Goal: Task Accomplishment & Management: Complete application form

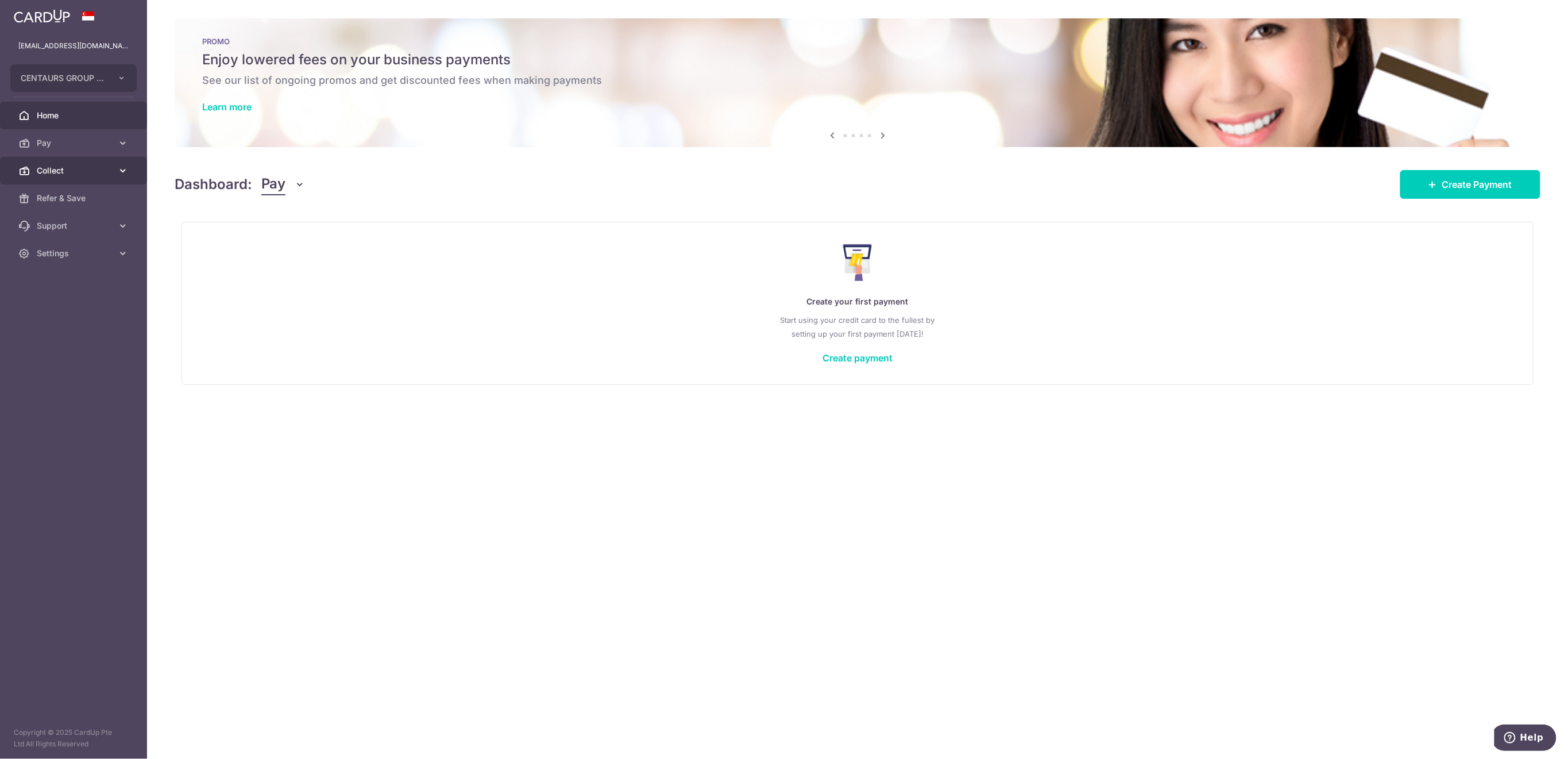
click at [87, 173] on span "Collect" at bounding box center [75, 171] width 76 height 11
click at [83, 256] on span "Payment Requests" at bounding box center [75, 254] width 76 height 11
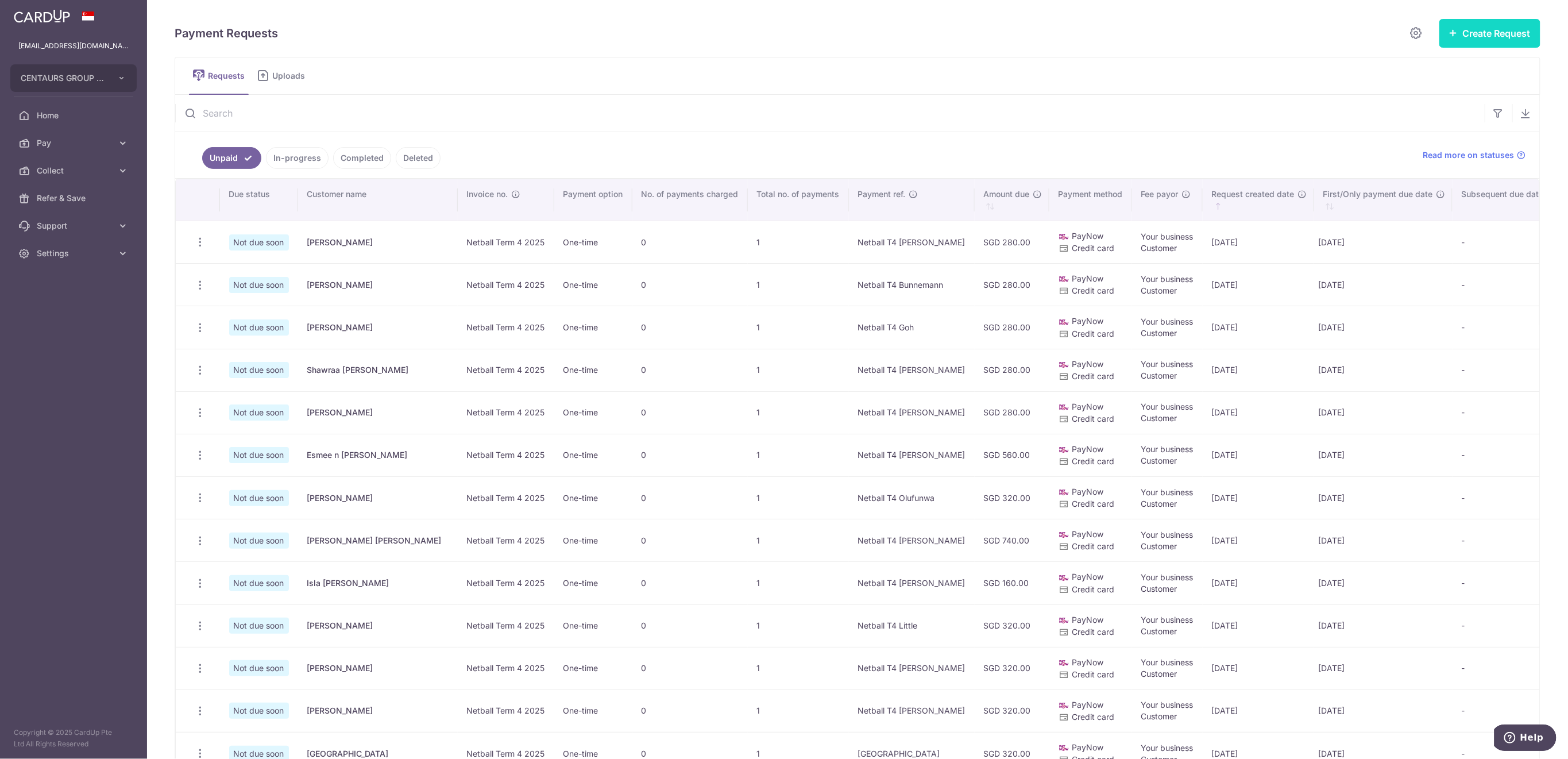
click at [1481, 32] on button "Create Request" at bounding box center [1489, 32] width 101 height 28
click at [1412, 65] on span "Single Request" at bounding box center [1472, 69] width 118 height 14
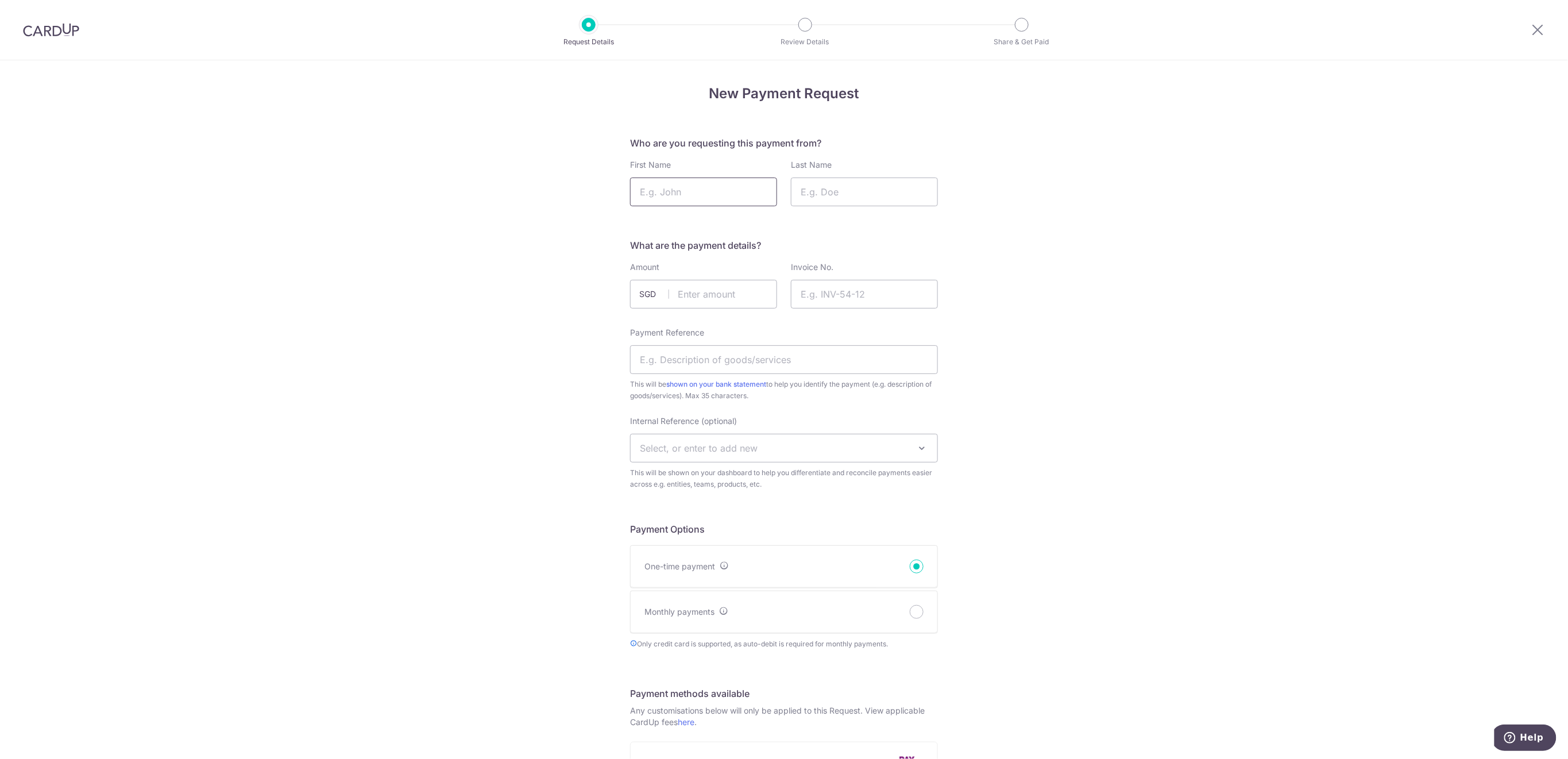
click at [706, 191] on input "First Name" at bounding box center [704, 191] width 147 height 28
type input "Arianna"
click at [849, 194] on input "Last Name" at bounding box center [865, 191] width 147 height 28
type input "Zaidi"
click at [684, 296] on input "text" at bounding box center [704, 293] width 147 height 28
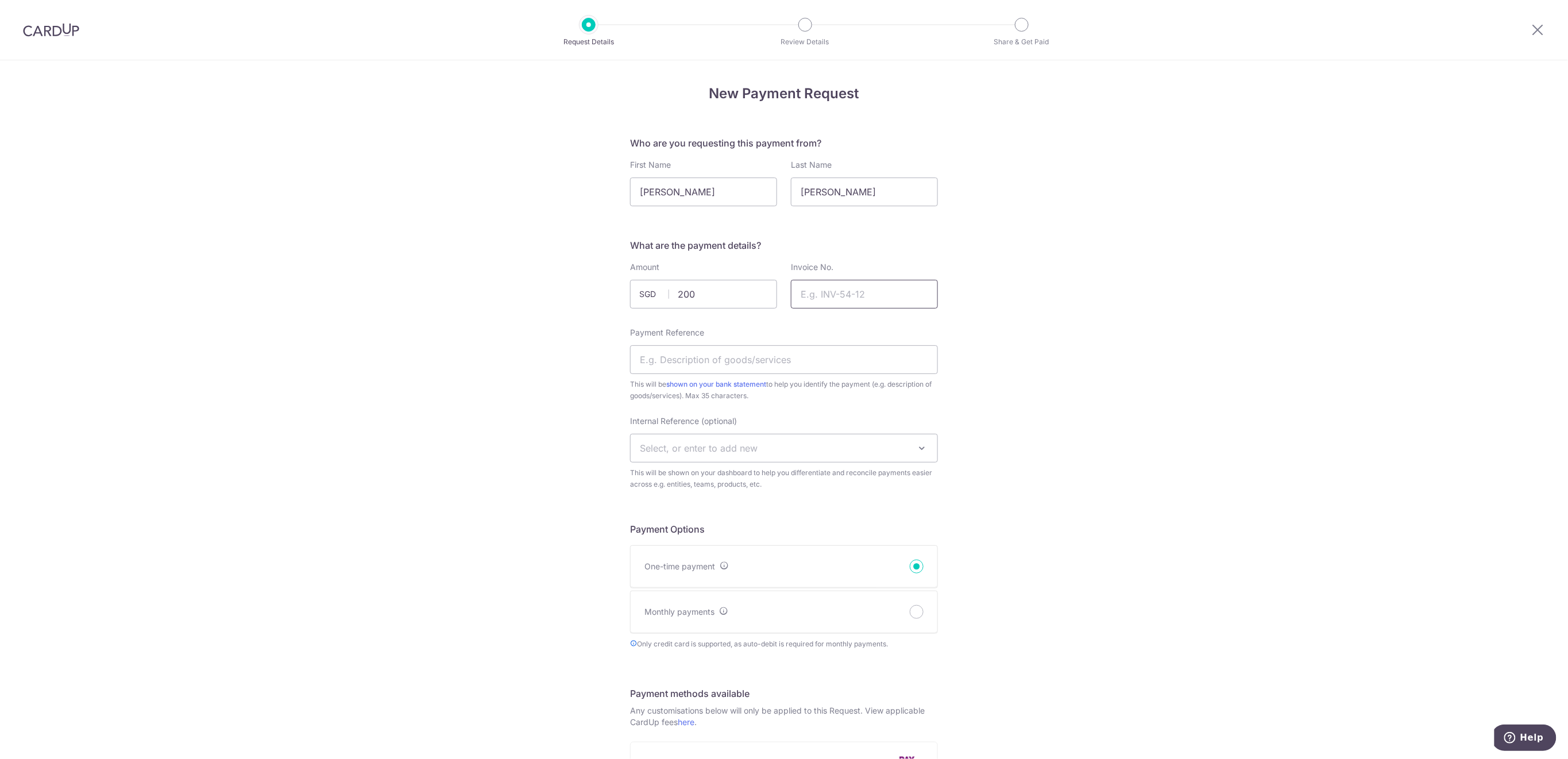
type input "200.00"
click at [880, 288] on input "Invoice No." at bounding box center [865, 293] width 147 height 28
type input "SGNA U13 2025"
click at [761, 360] on input "Payment Reference" at bounding box center [784, 359] width 308 height 28
type input "SGNA U13 Arianna"
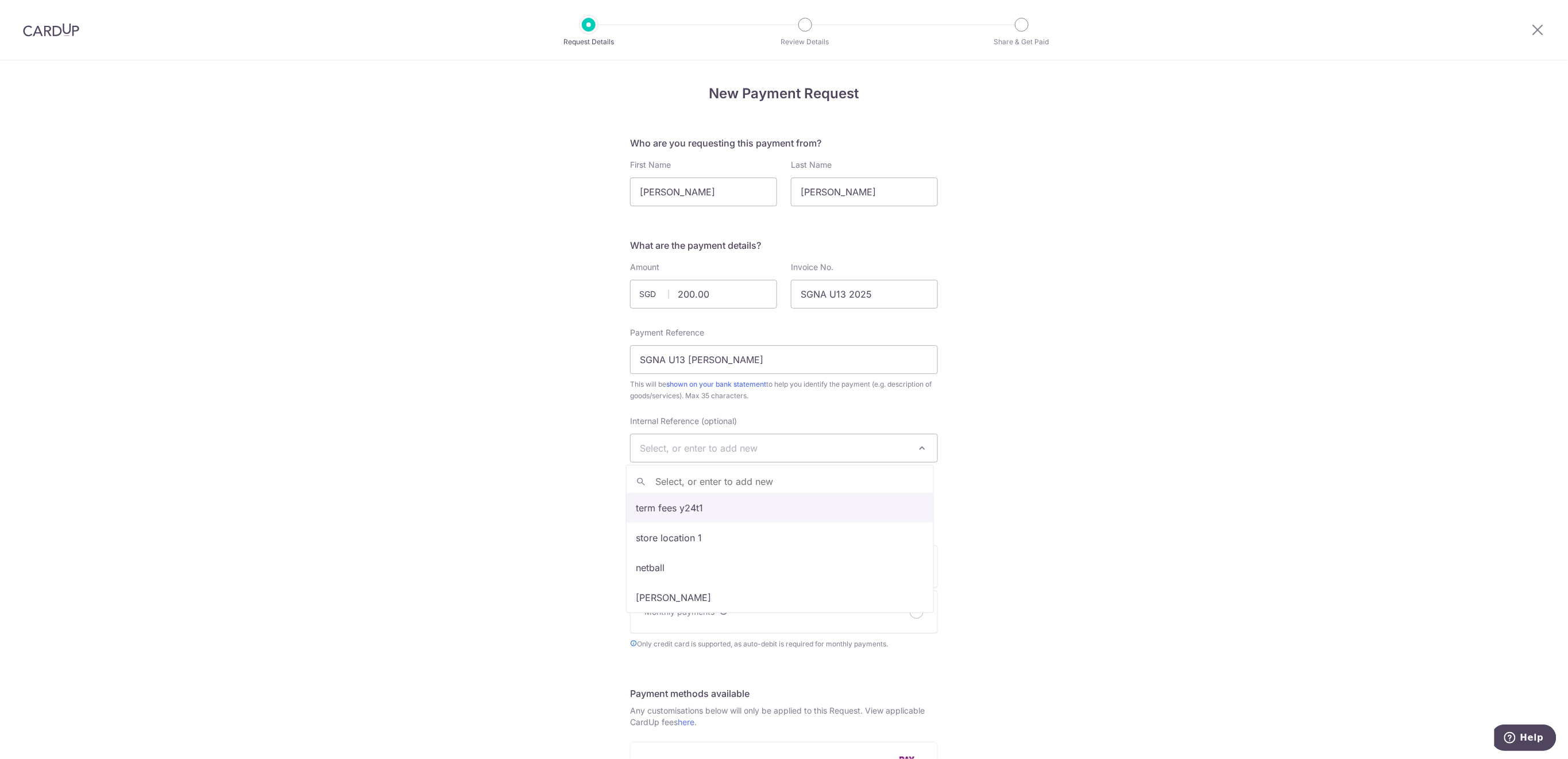
click at [915, 450] on span at bounding box center [922, 448] width 14 height 14
type input "sg"
select select "sgna"
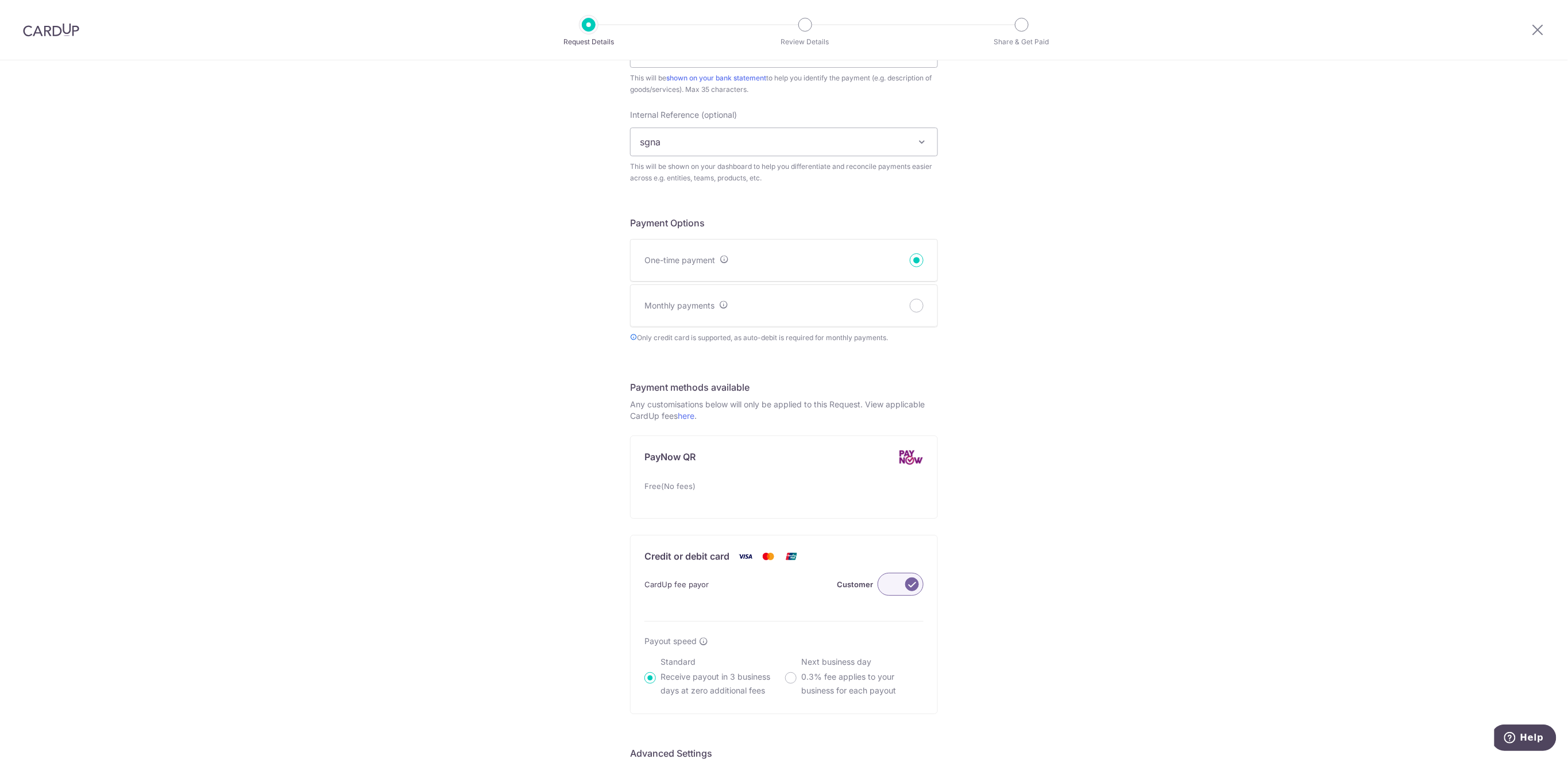
scroll to position [539, 0]
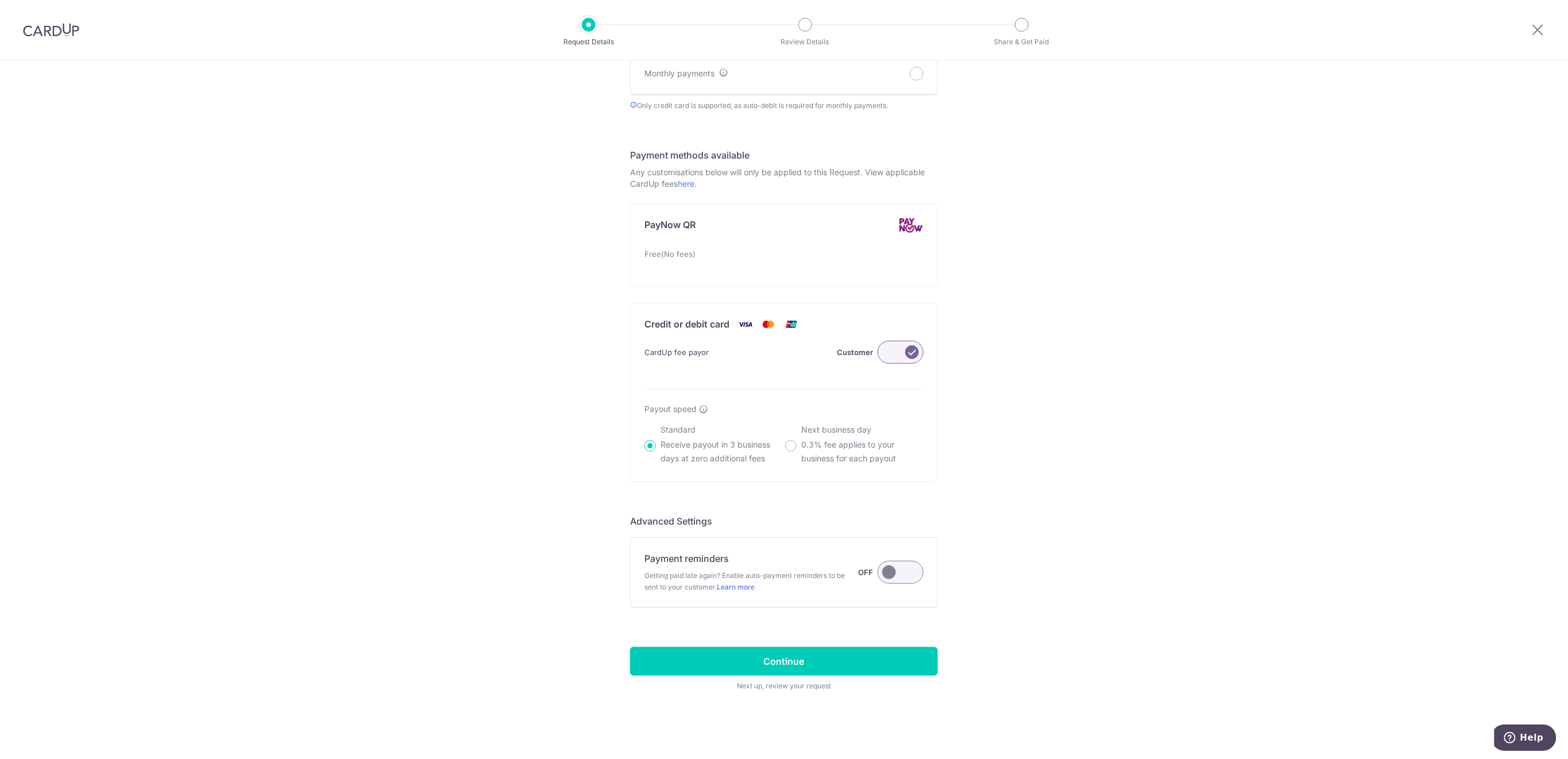
click at [905, 578] on label at bounding box center [901, 572] width 46 height 23
click at [0, 0] on input "Payment reminders Getting paid late again? Enable auto-payment reminders to be …" at bounding box center [0, 0] width 0 height 0
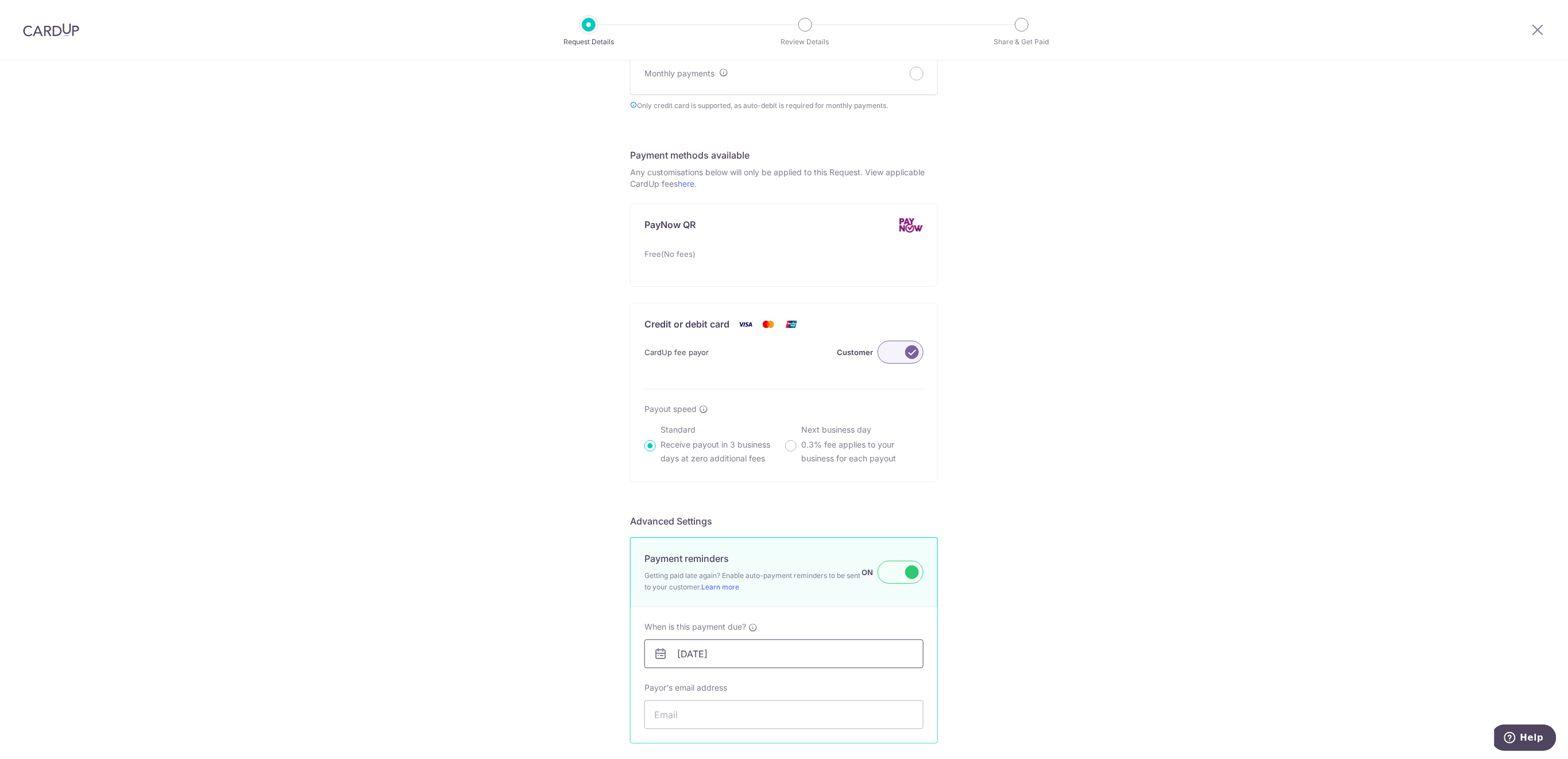
click at [773, 656] on input "[DATE]" at bounding box center [784, 653] width 279 height 28
click at [714, 578] on link "14" at bounding box center [709, 577] width 19 height 19
type input "14/10/2025"
click at [750, 714] on input "Payor's email address" at bounding box center [784, 714] width 279 height 28
click at [714, 715] on input "Payor's email address" at bounding box center [784, 714] width 279 height 28
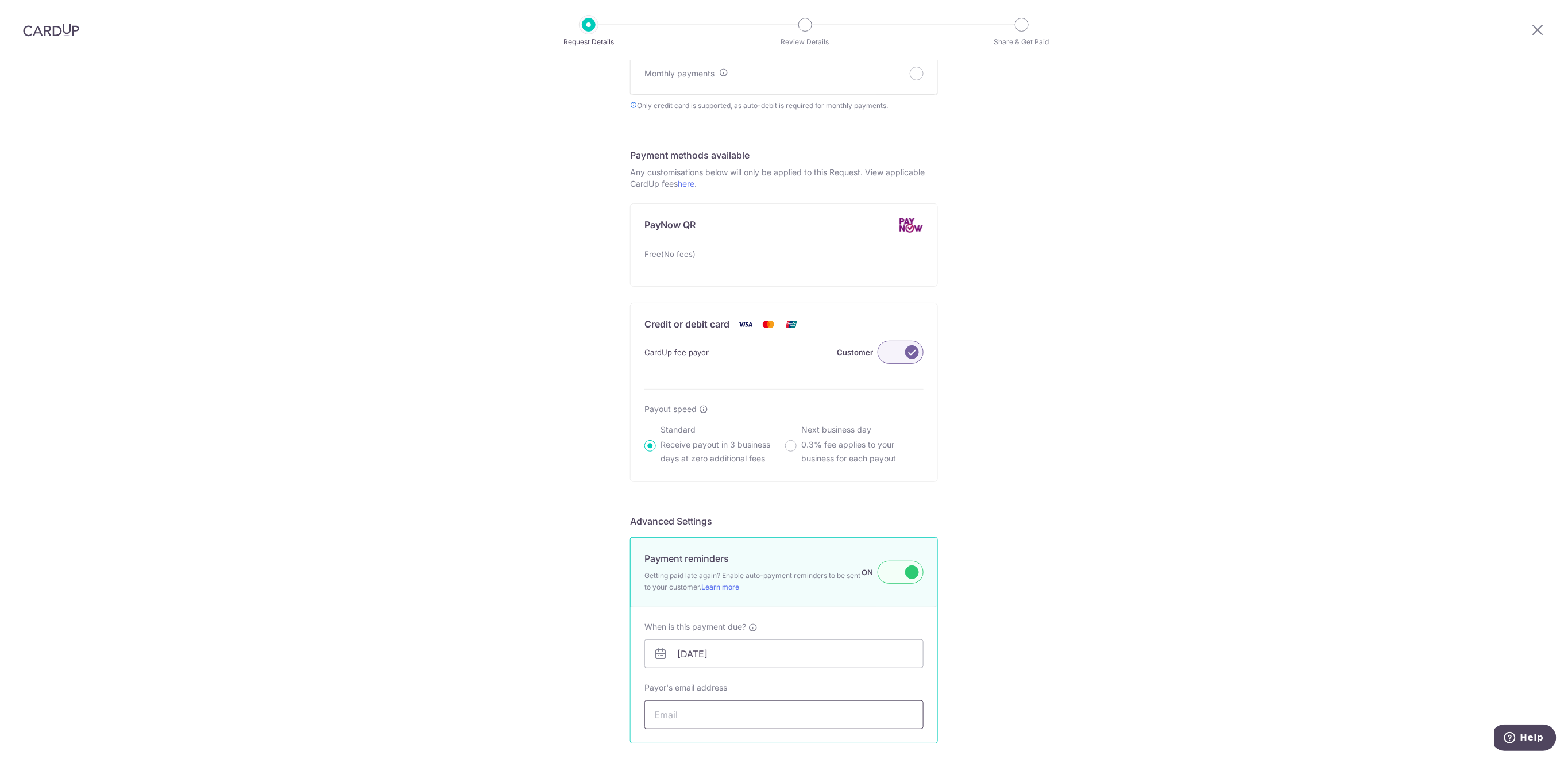
paste input "salehzaidi@gmail.com"
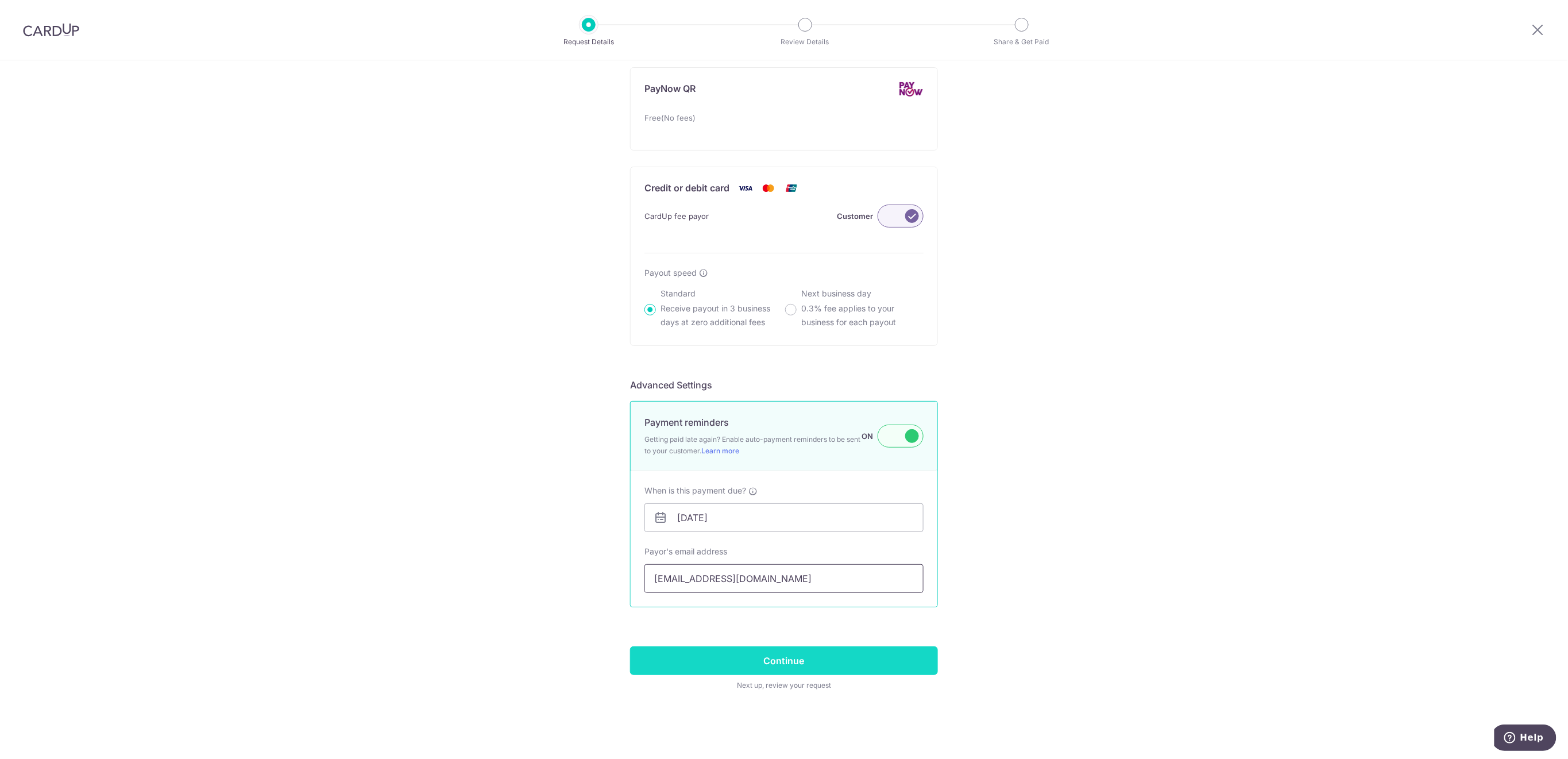
type input "salehzaidi@gmail.com"
click at [893, 661] on input "Continue" at bounding box center [784, 660] width 308 height 28
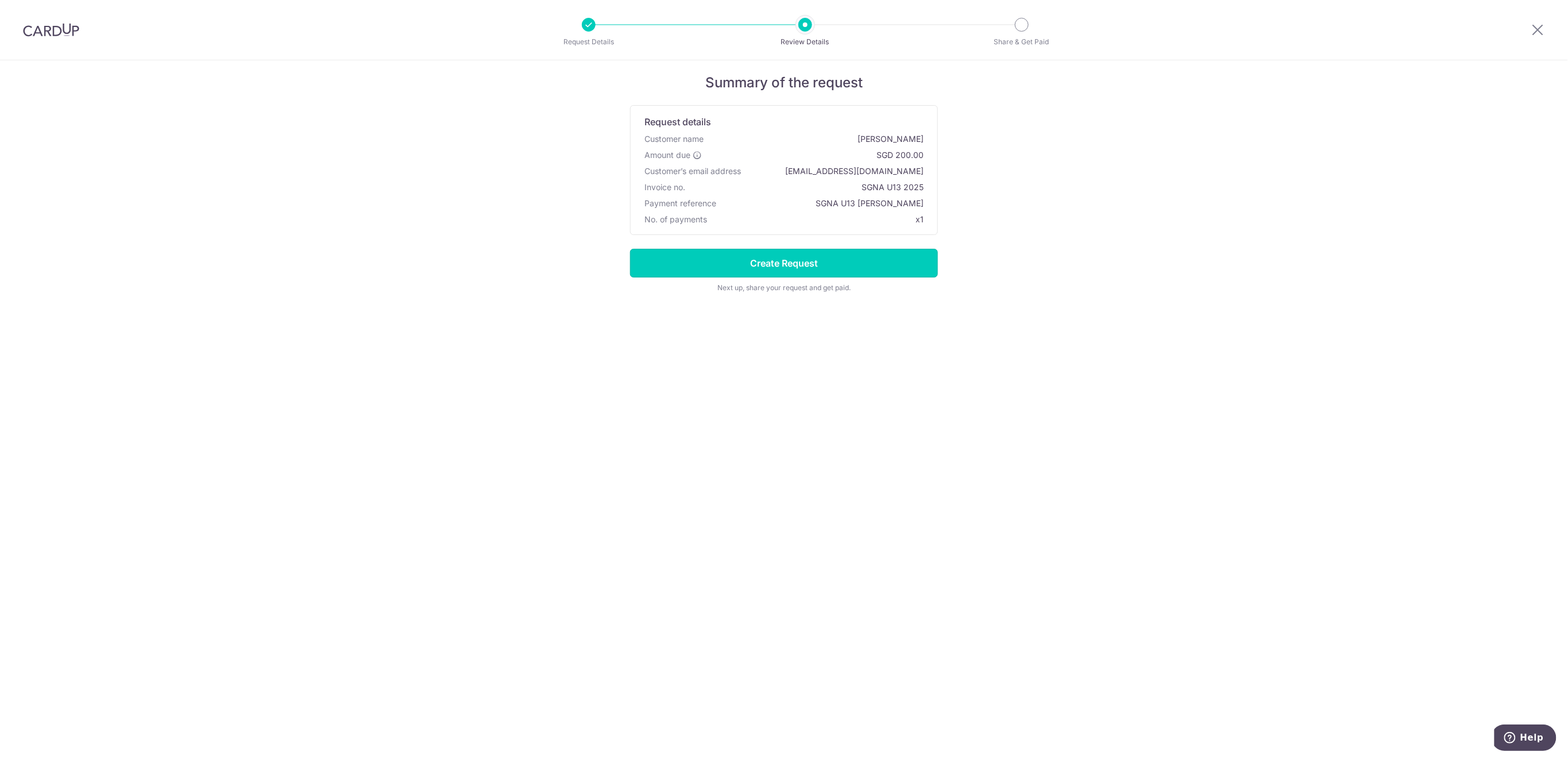
click at [884, 262] on input "Create Request" at bounding box center [784, 262] width 308 height 28
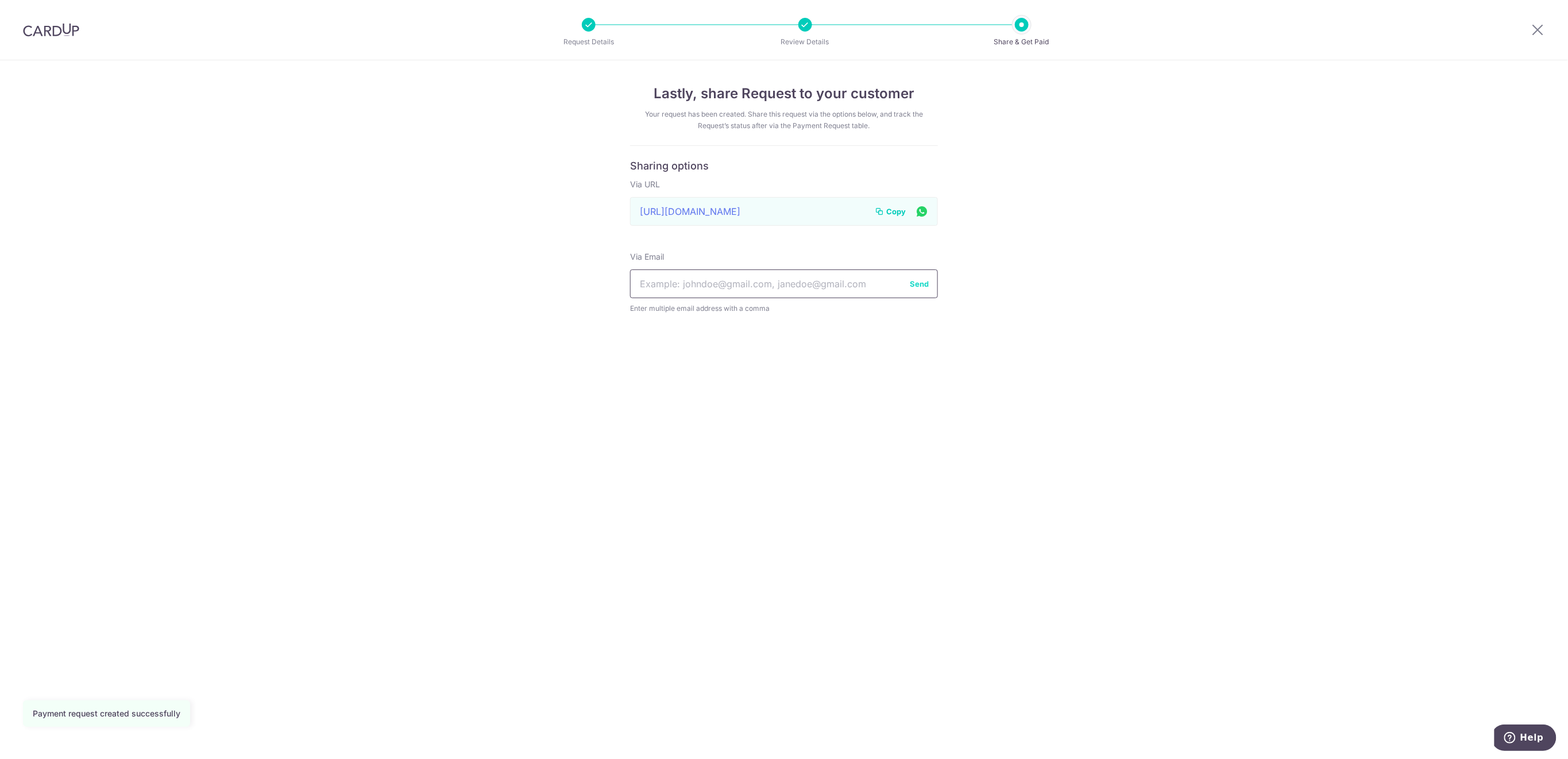
click at [728, 284] on input "text" at bounding box center [784, 284] width 308 height 28
paste input "salehzaidi@gmail.com saba.hasanie@gmail.com"
click at [740, 282] on input "salehzaidi@gmail.com saba.hasanie@gmail.com" at bounding box center [784, 284] width 308 height 28
type input "salehzaidi@gmail.com ,saba.hasanie@gmail.com"
click at [921, 283] on button "Send" at bounding box center [918, 284] width 19 height 11
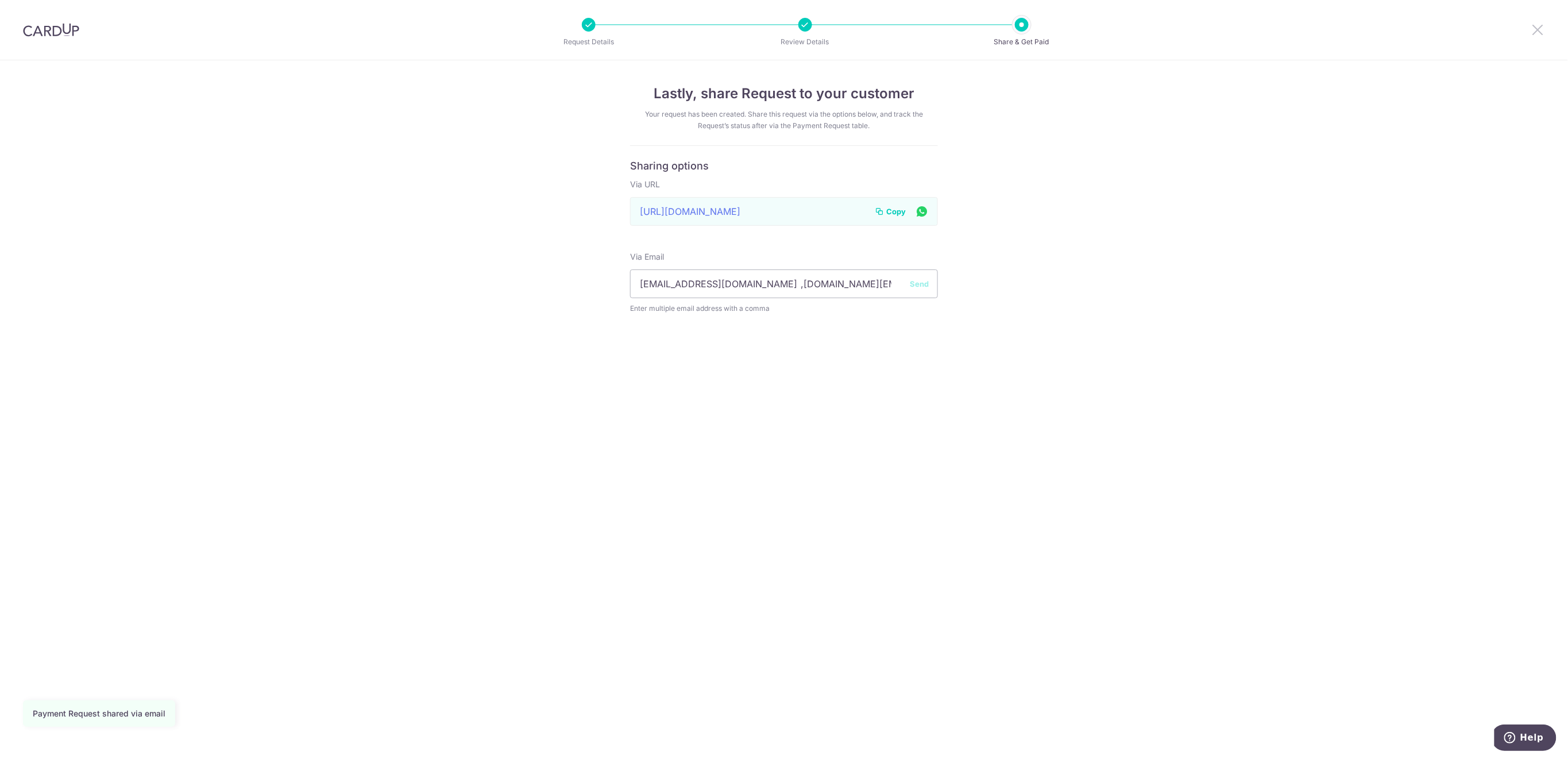
click at [1536, 27] on icon at bounding box center [1538, 30] width 14 height 15
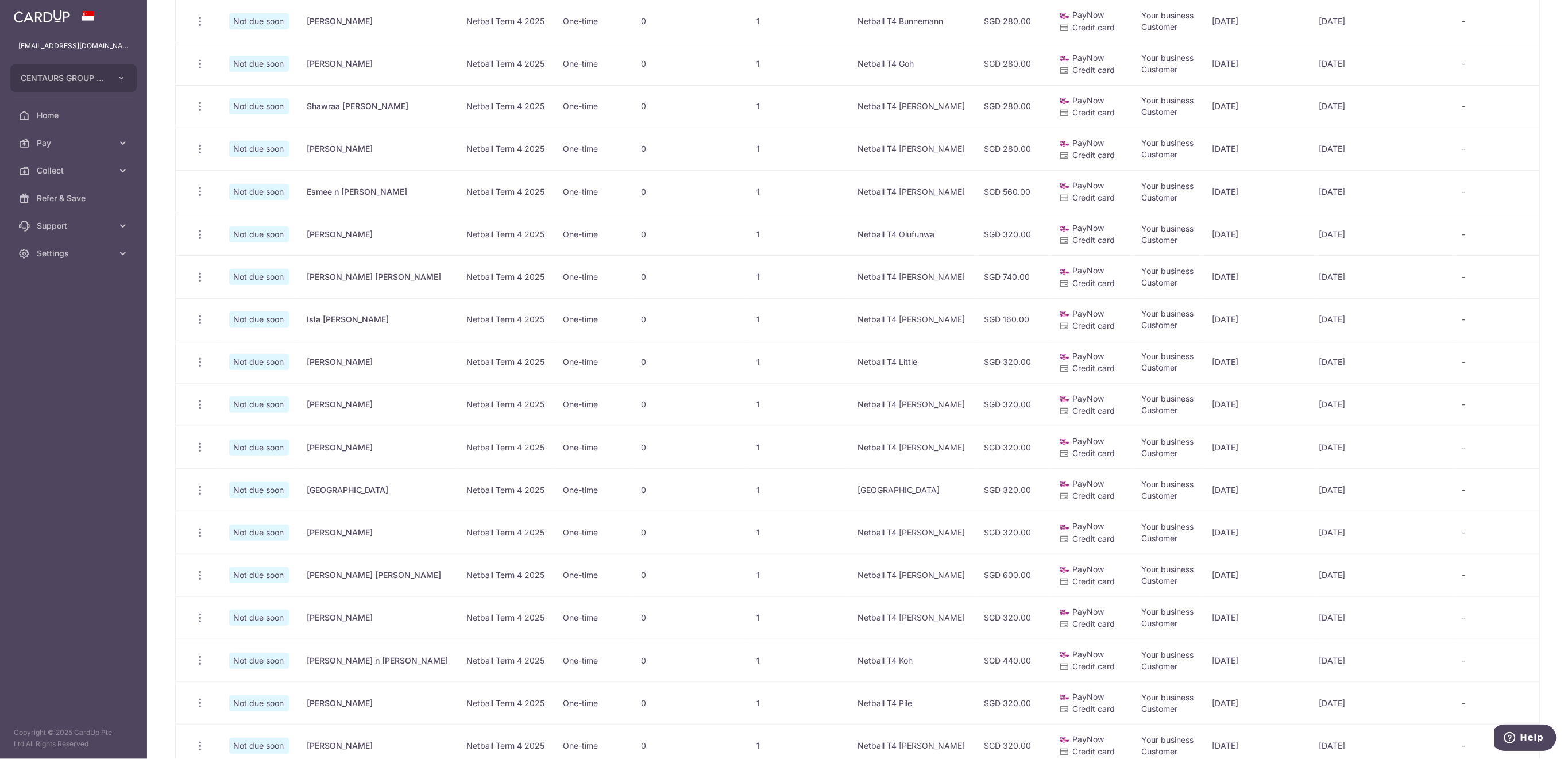
scroll to position [548, 0]
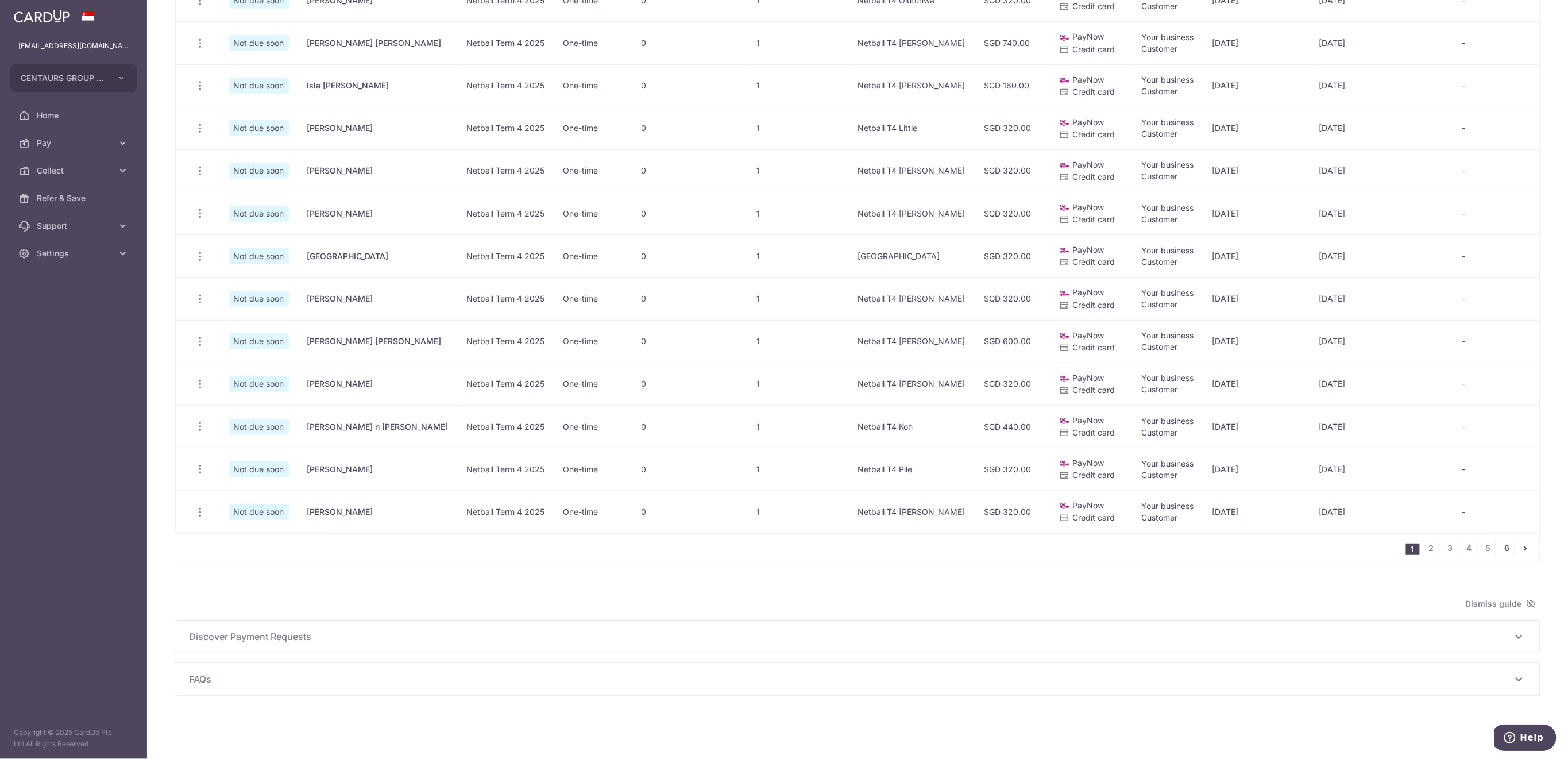
click at [1501, 544] on link "6" at bounding box center [1506, 548] width 14 height 14
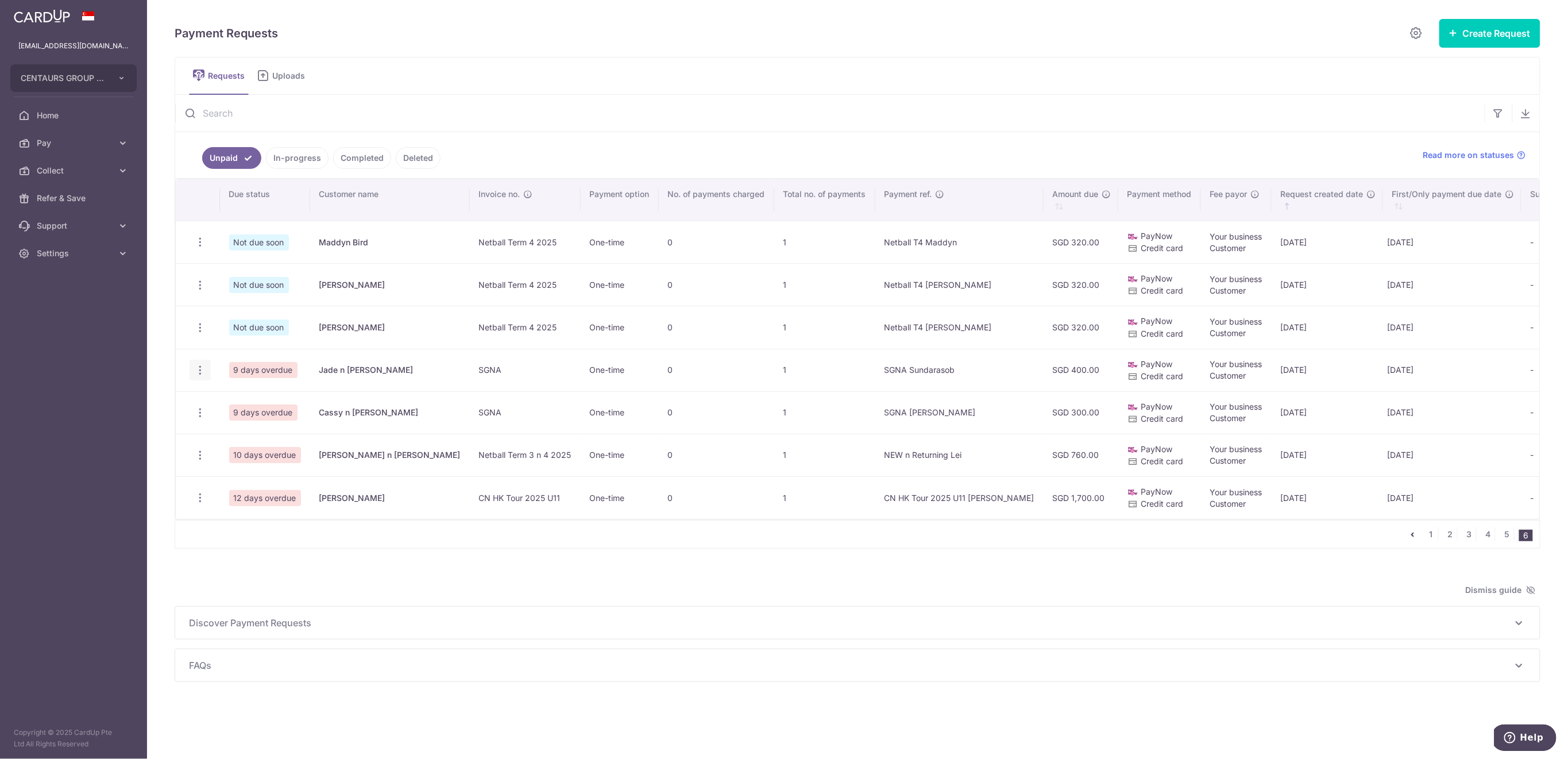
click at [200, 370] on icon "button" at bounding box center [200, 370] width 12 height 12
click at [258, 426] on span "Delete Request" at bounding box center [258, 429] width 72 height 14
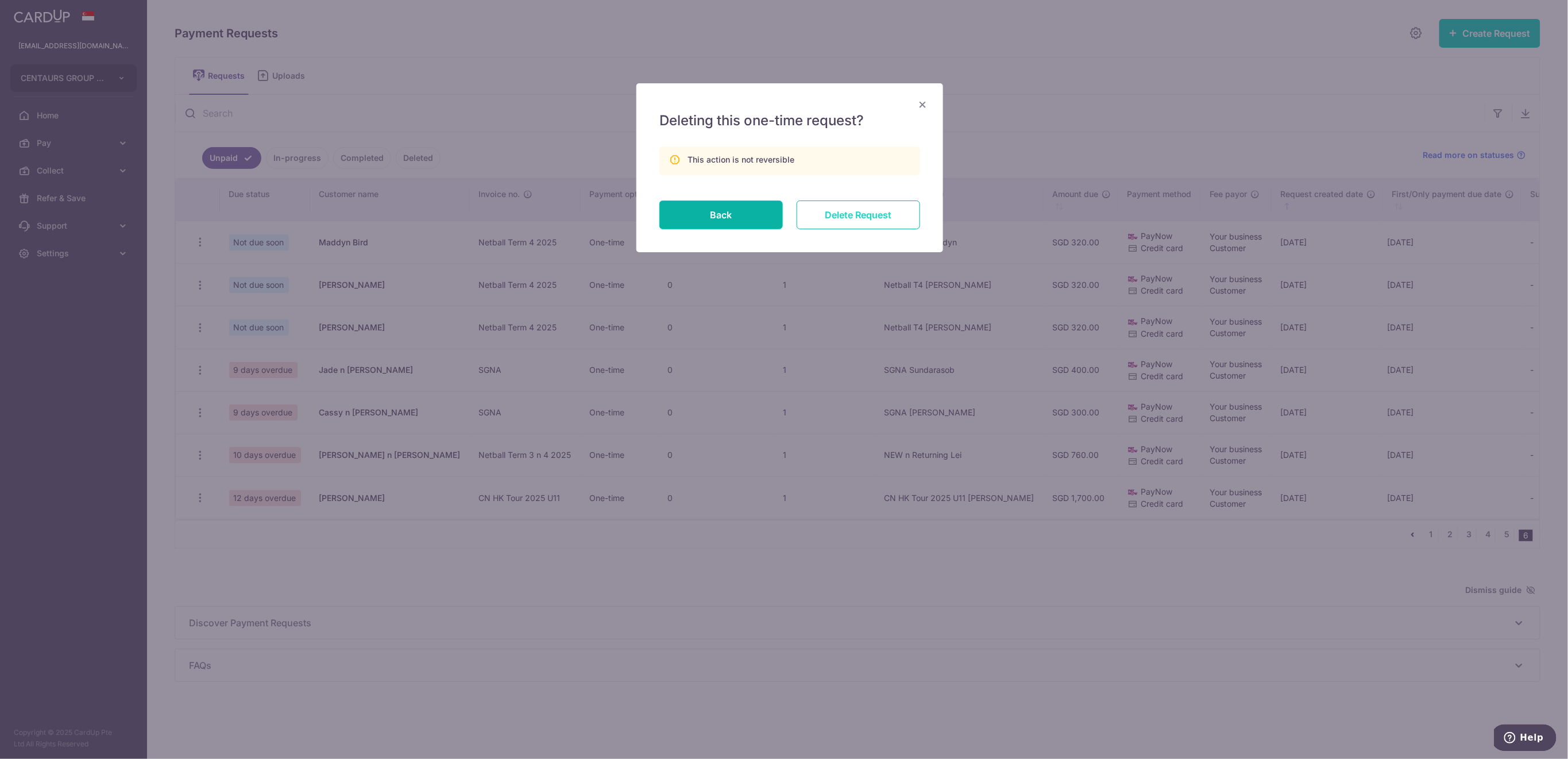
click at [863, 217] on input "Delete Request" at bounding box center [859, 215] width 123 height 28
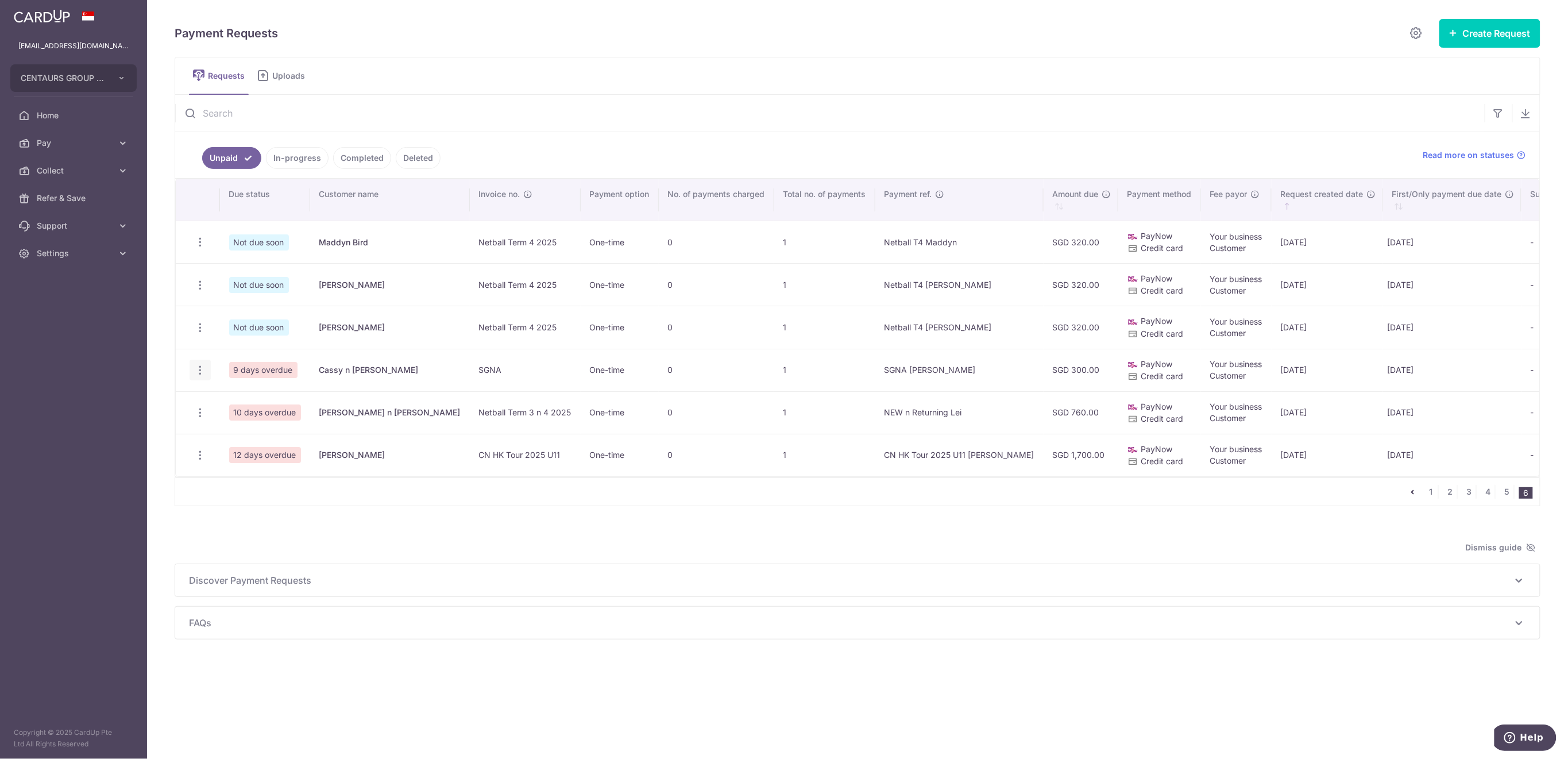
click at [202, 370] on icon "button" at bounding box center [200, 370] width 12 height 12
click at [248, 400] on span "Update Request" at bounding box center [258, 401] width 72 height 14
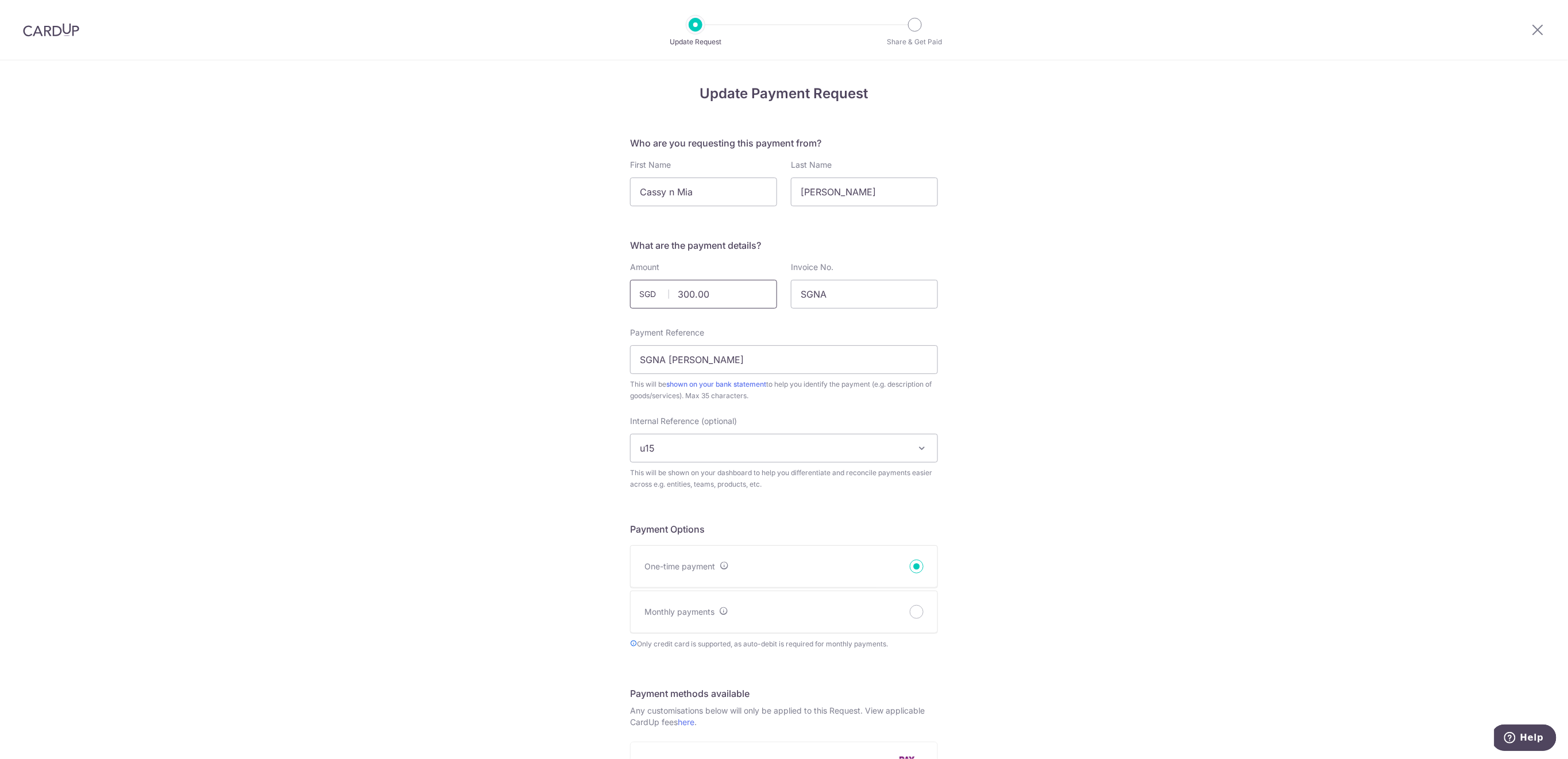
drag, startPoint x: 720, startPoint y: 298, endPoint x: 664, endPoint y: 299, distance: 56.0
click at [664, 299] on div "300.00 SGD" at bounding box center [704, 293] width 147 height 28
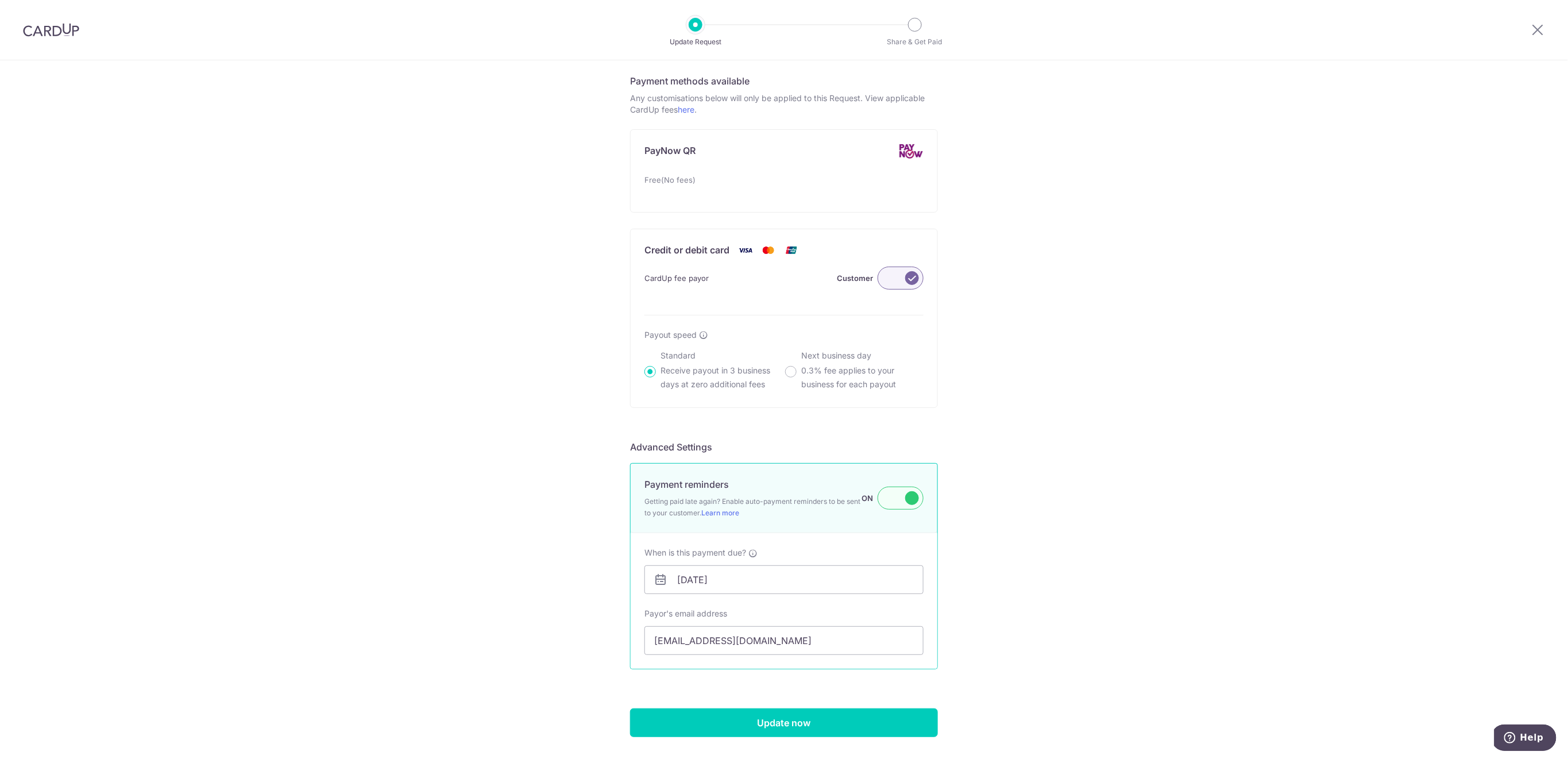
scroll to position [658, 0]
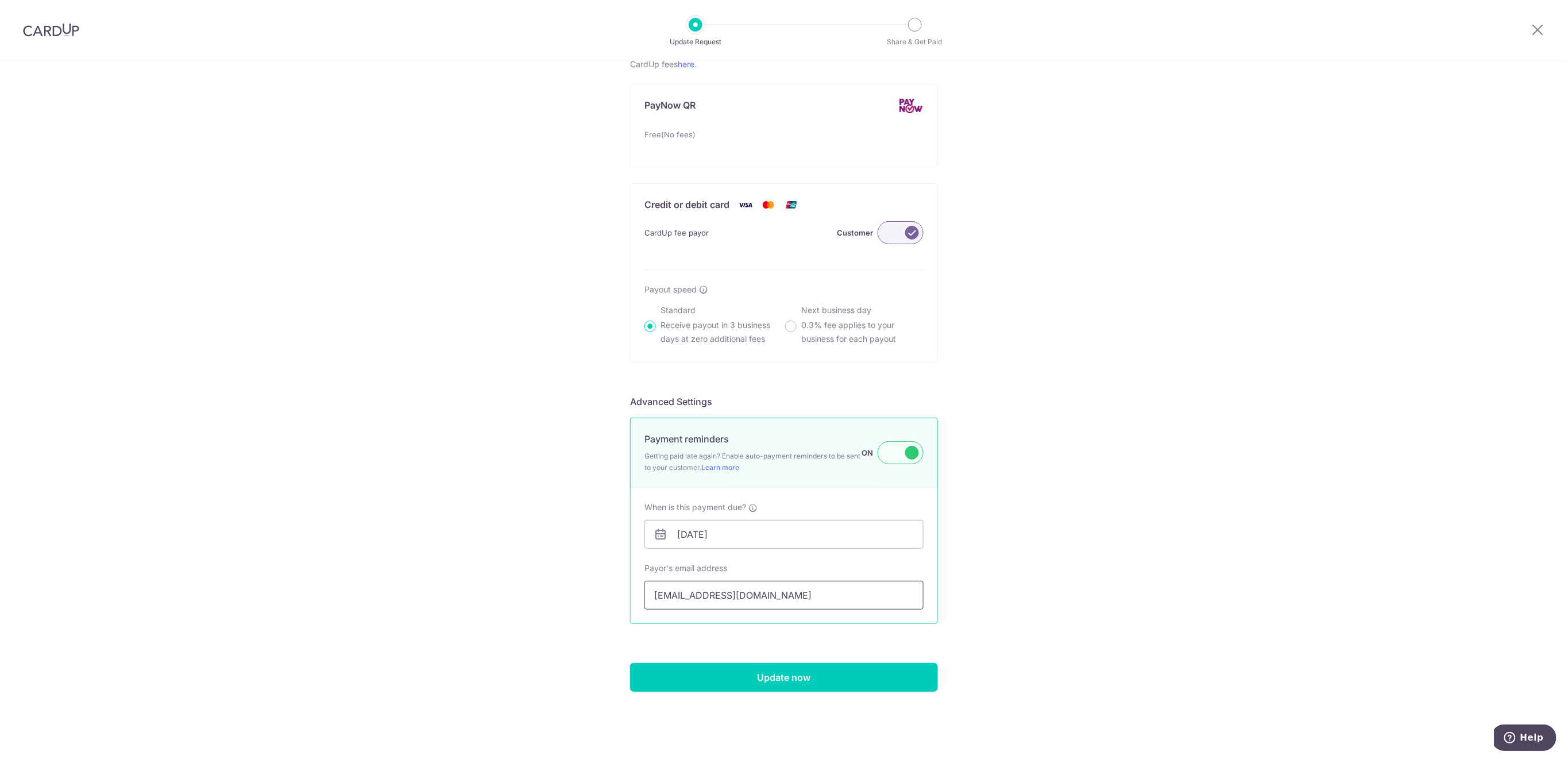
type input "250.00"
drag, startPoint x: 830, startPoint y: 591, endPoint x: 645, endPoint y: 591, distance: 185.0
click at [645, 591] on input "[EMAIL_ADDRESS][DOMAIN_NAME]" at bounding box center [784, 595] width 279 height 28
click at [800, 679] on input "Update now" at bounding box center [784, 676] width 308 height 28
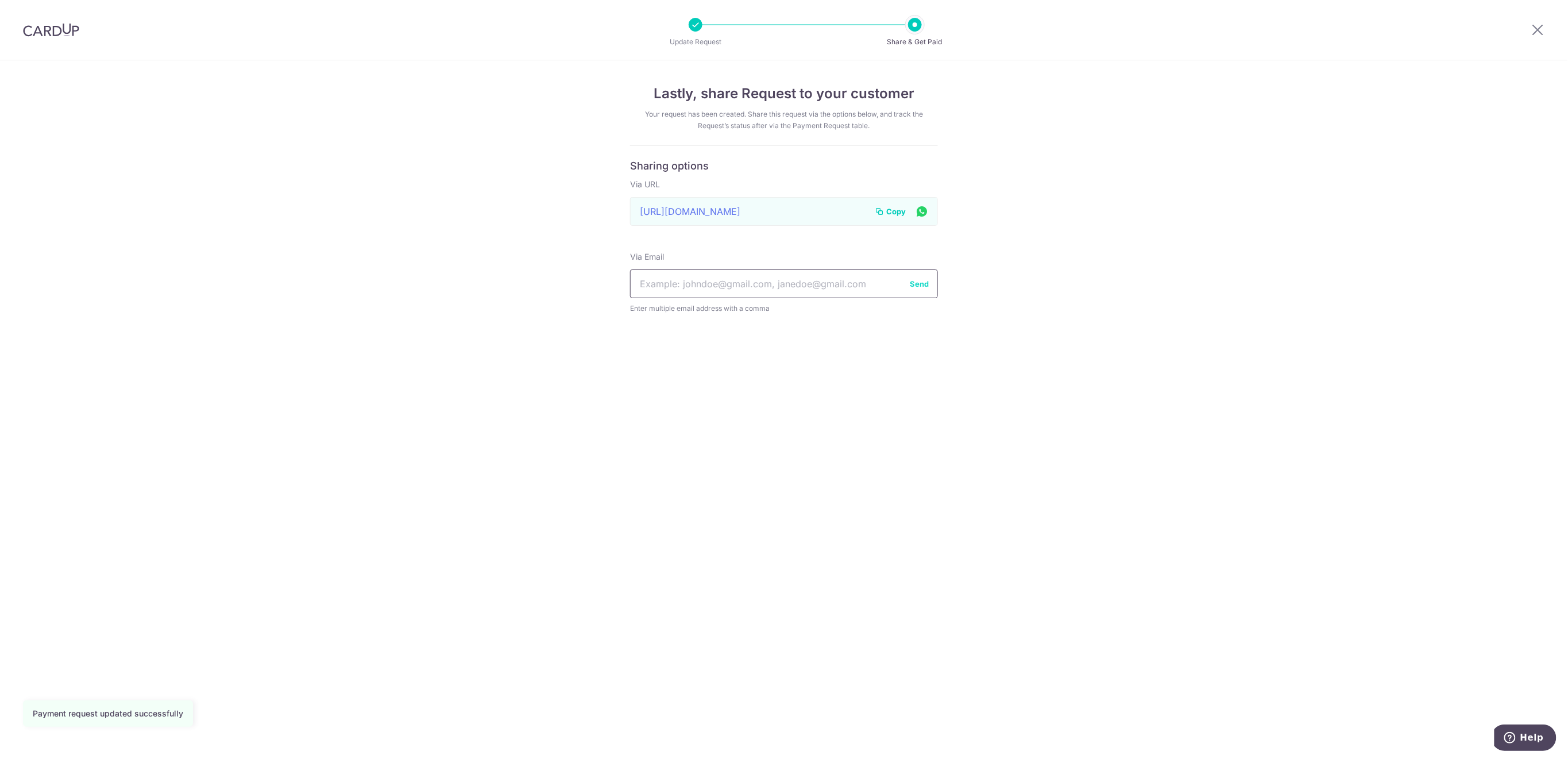
click at [796, 281] on input "text" at bounding box center [784, 284] width 308 height 28
paste input "crystal_sasagawa_palar@hotmail.com"
type input "crystal_sasagawa_palar@hotmail.com"
click at [922, 285] on button "Send" at bounding box center [918, 284] width 19 height 11
click at [897, 211] on span "Copy" at bounding box center [896, 211] width 19 height 11
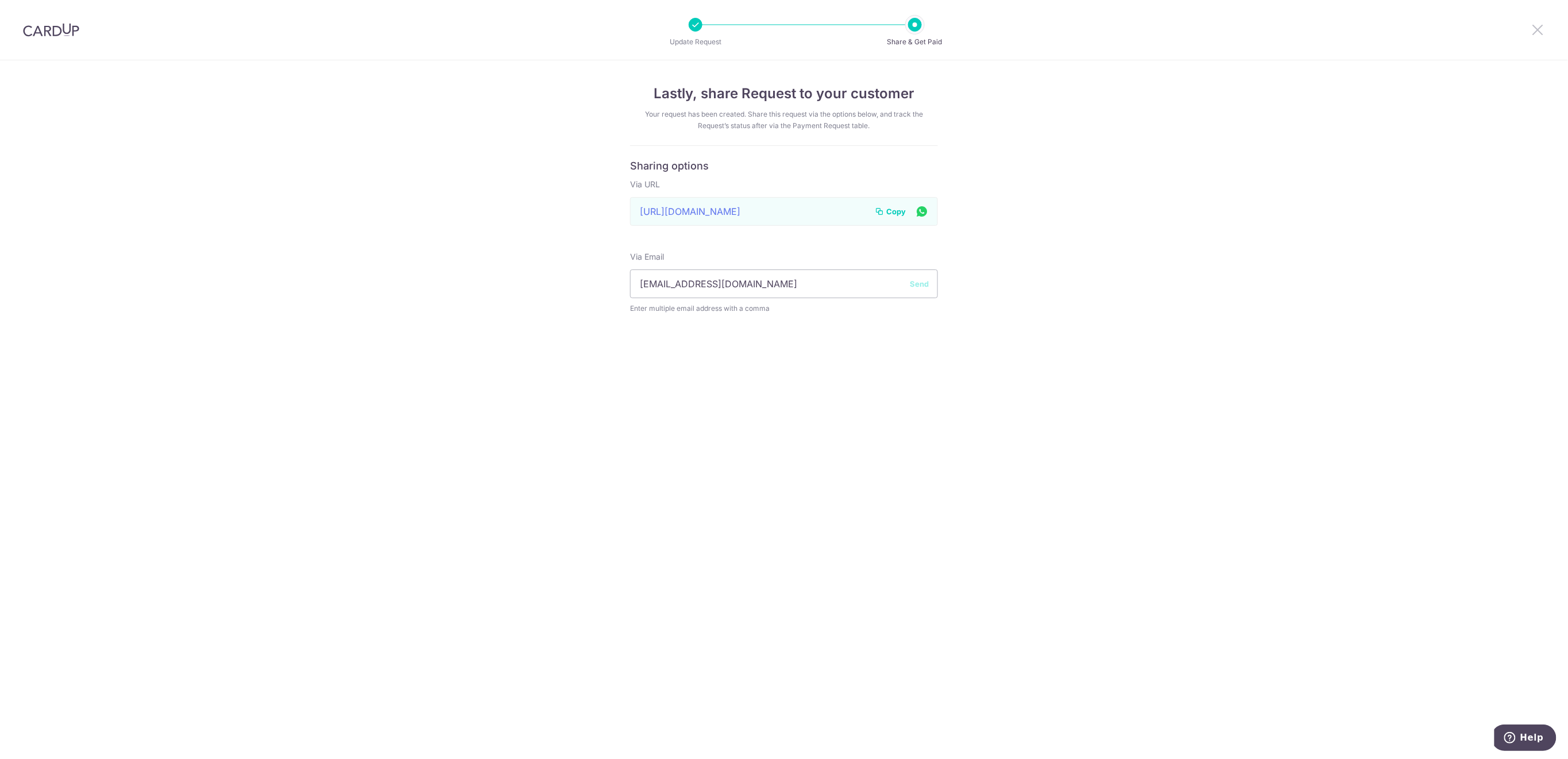
click at [1537, 24] on icon at bounding box center [1538, 30] width 14 height 15
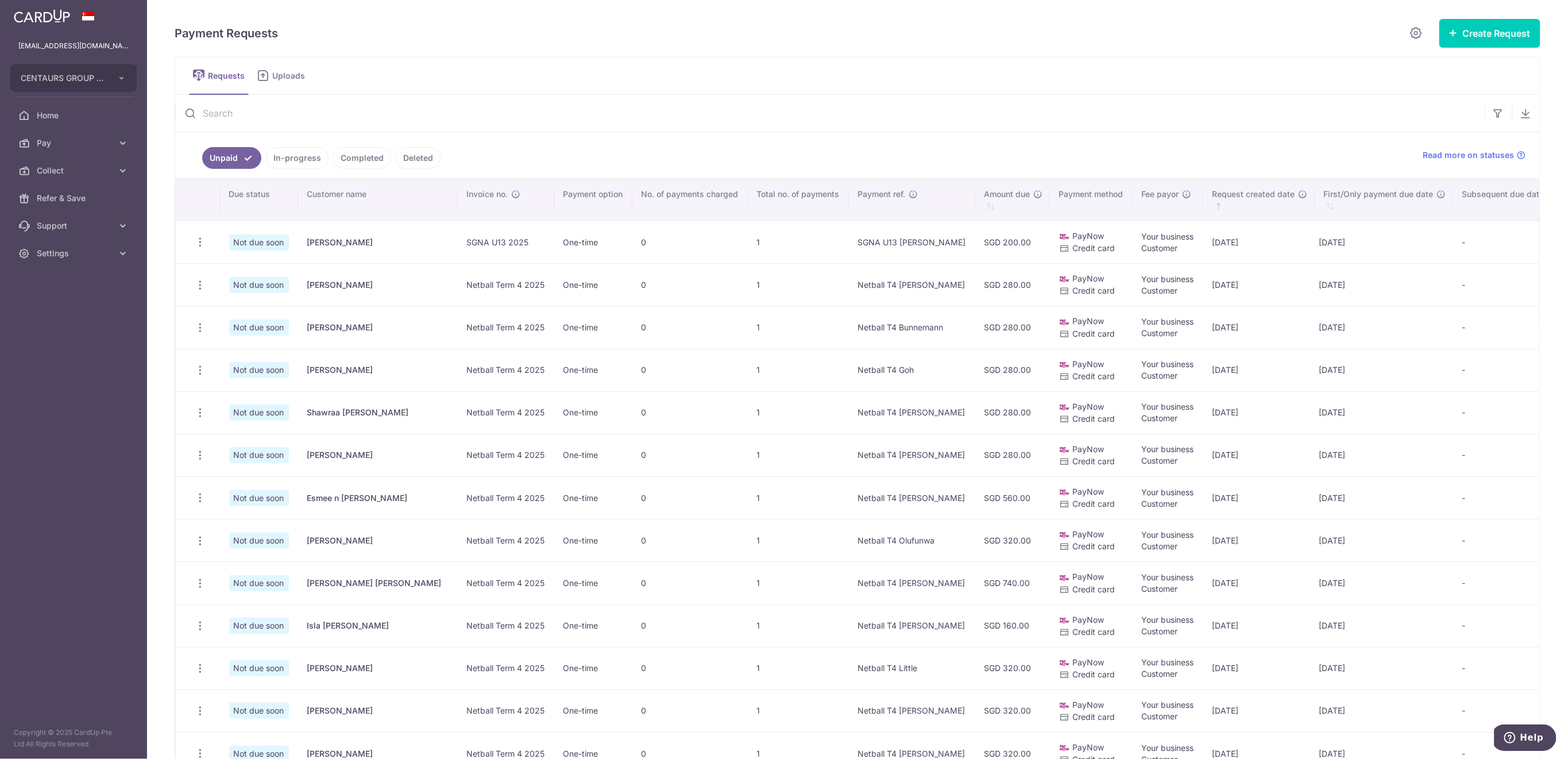
click at [343, 107] on input "text" at bounding box center [829, 113] width 1310 height 36
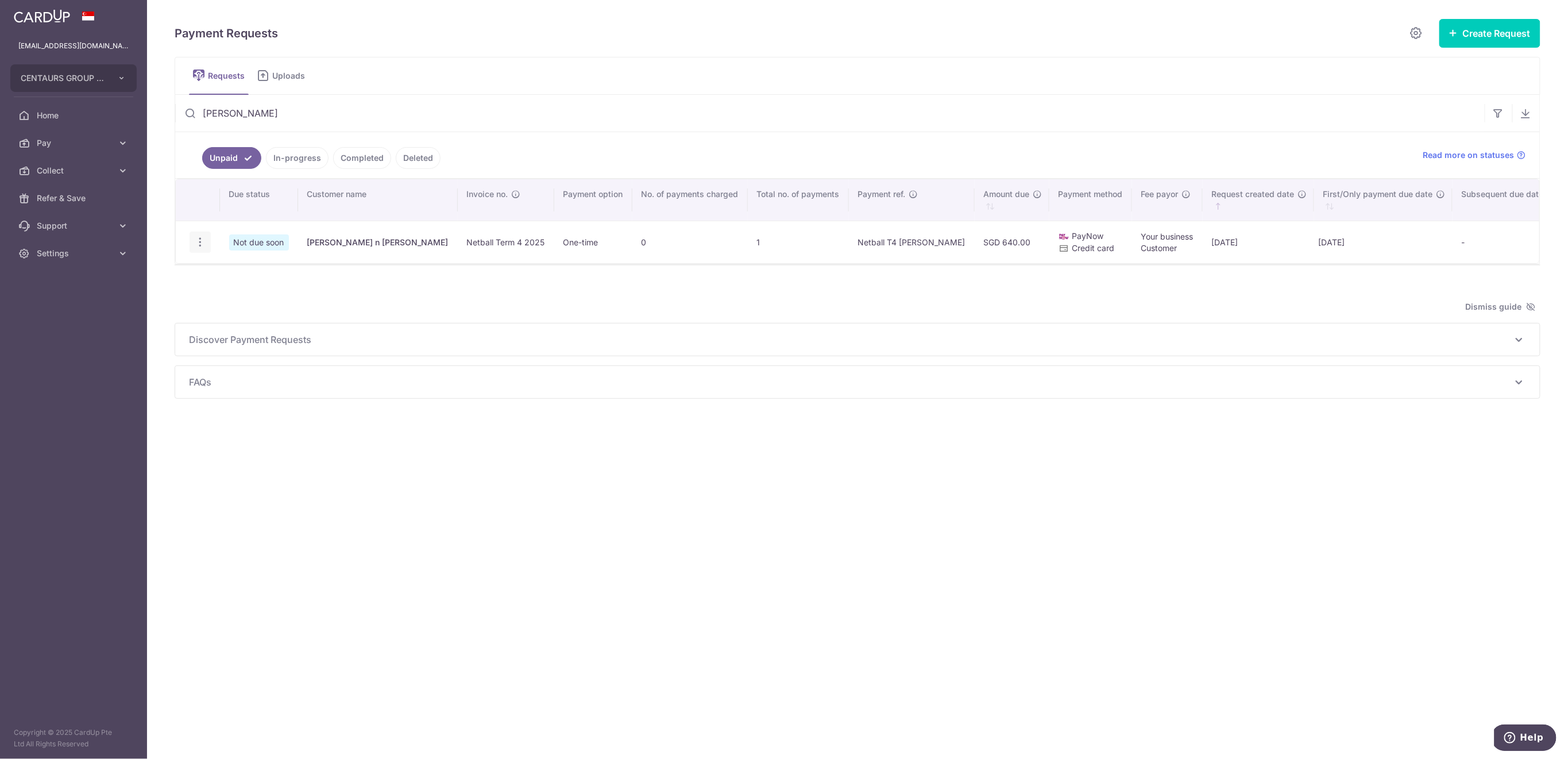
type input "hyland"
click at [197, 241] on icon "button" at bounding box center [200, 241] width 12 height 12
click at [231, 272] on span "Update Request" at bounding box center [258, 274] width 72 height 14
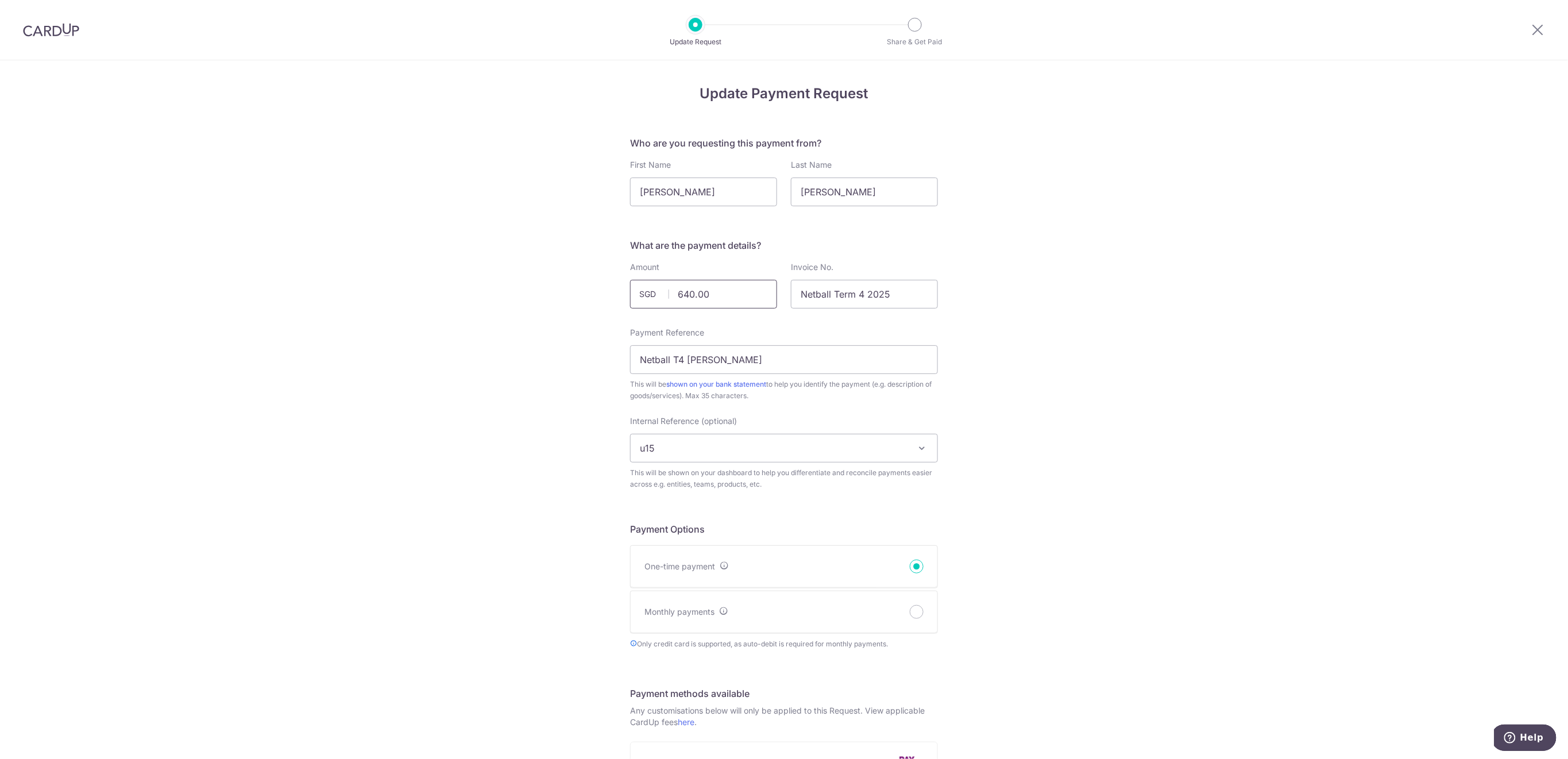
drag, startPoint x: 713, startPoint y: 292, endPoint x: 672, endPoint y: 297, distance: 41.3
click at [672, 297] on input "640.00" at bounding box center [704, 293] width 147 height 28
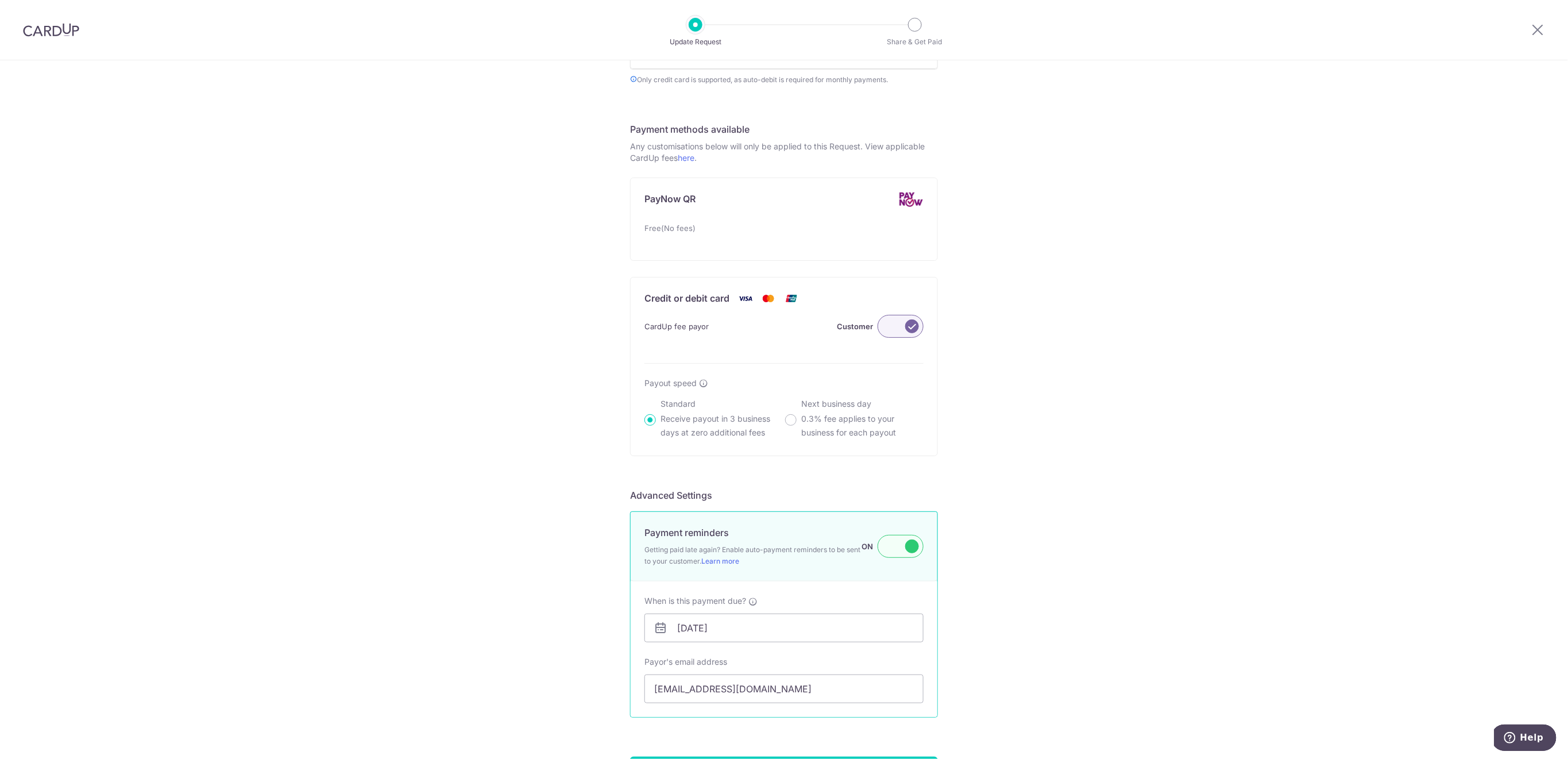
scroll to position [658, 0]
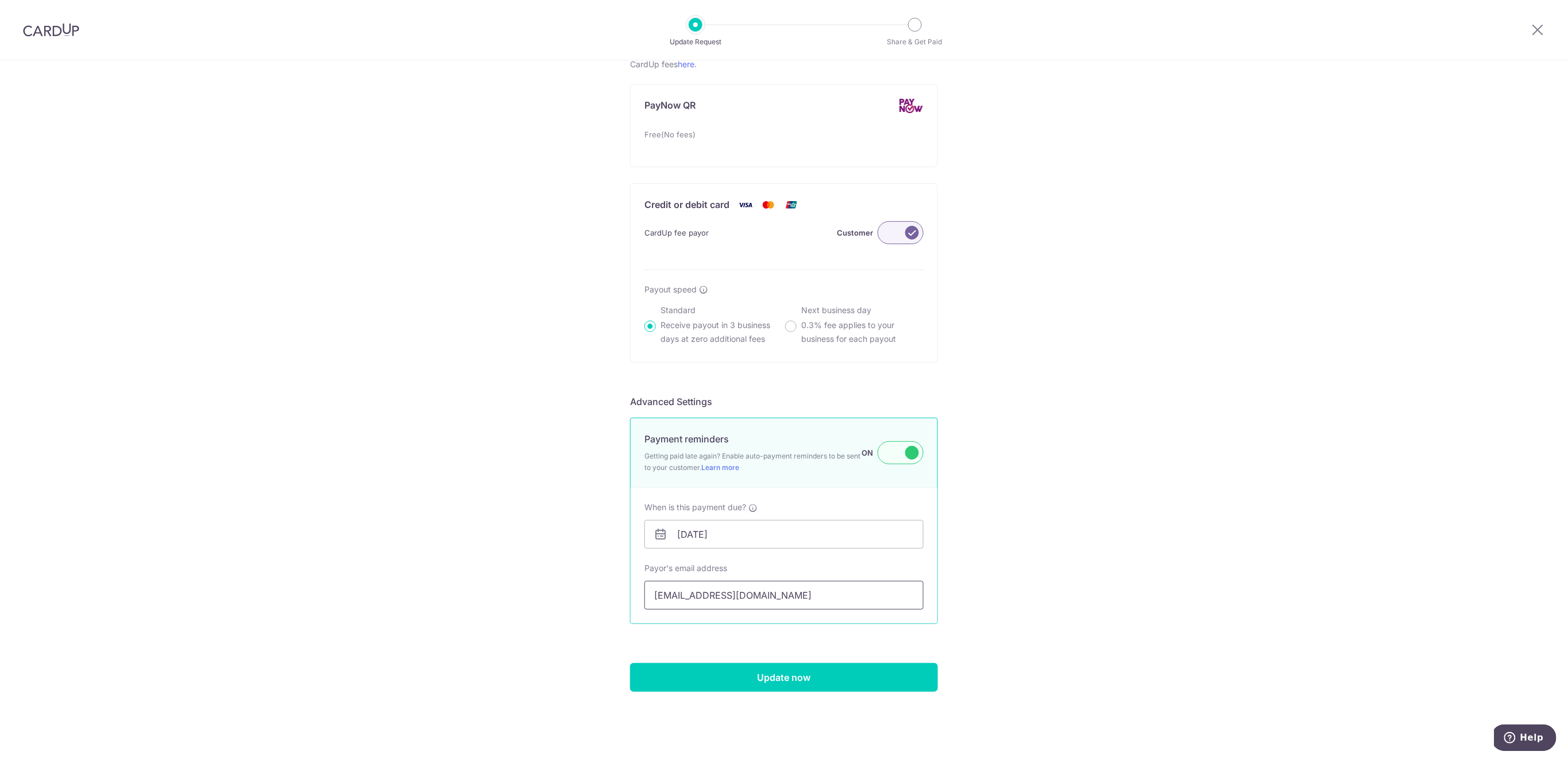
type input "320.00"
drag, startPoint x: 807, startPoint y: 595, endPoint x: 645, endPoint y: 600, distance: 162.1
click at [645, 600] on input "liew_june@hotmail.com" at bounding box center [784, 595] width 279 height 28
click at [838, 686] on input "Update now" at bounding box center [784, 676] width 308 height 28
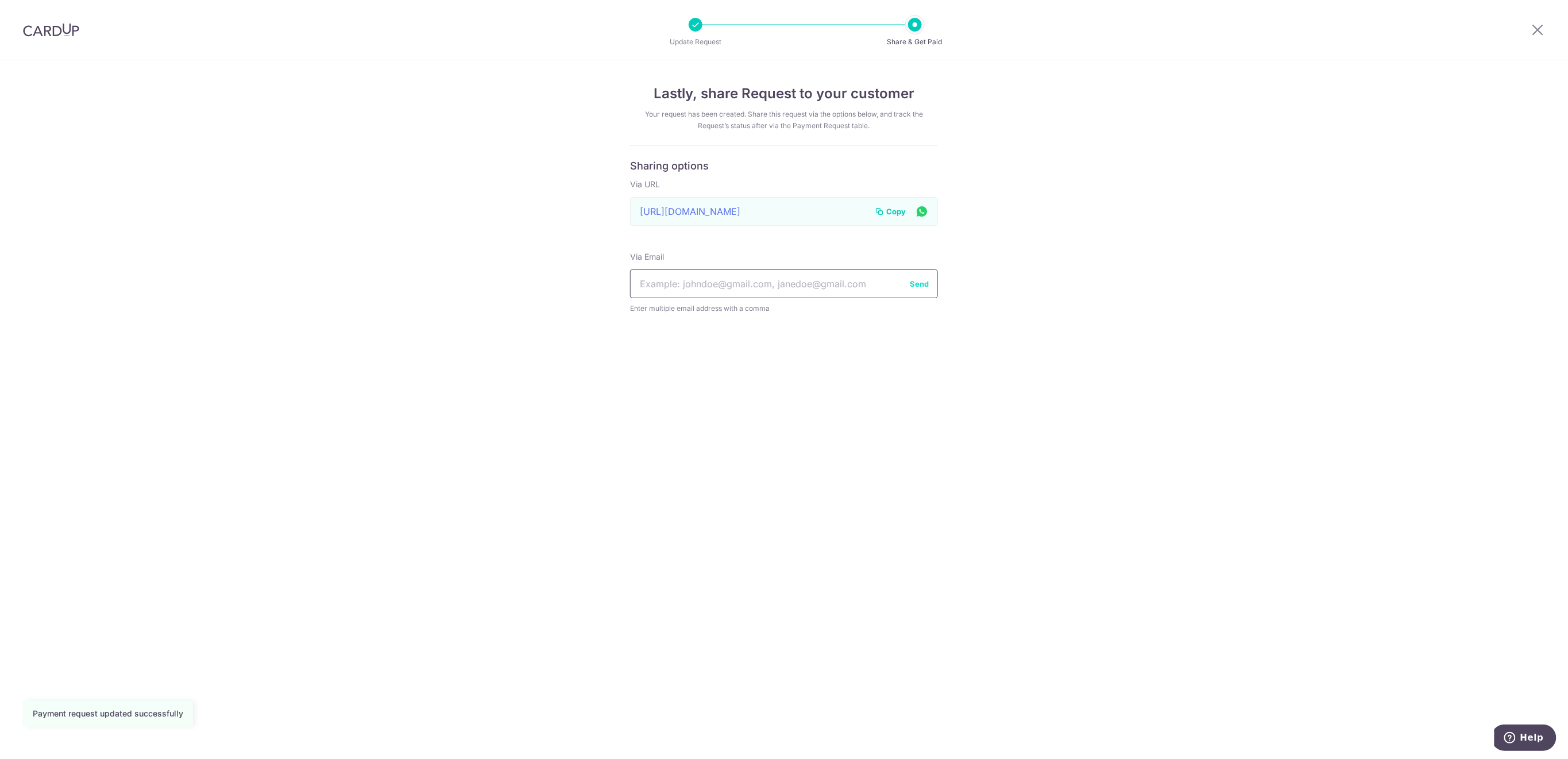
click at [739, 285] on input "text" at bounding box center [784, 284] width 308 height 28
paste input "[EMAIL_ADDRESS][DOMAIN_NAME]"
click at [916, 276] on input "liew_june@hotmail.com" at bounding box center [784, 284] width 308 height 28
type input "liew_june@hotmail.com"
click at [918, 284] on button "Send" at bounding box center [918, 284] width 19 height 11
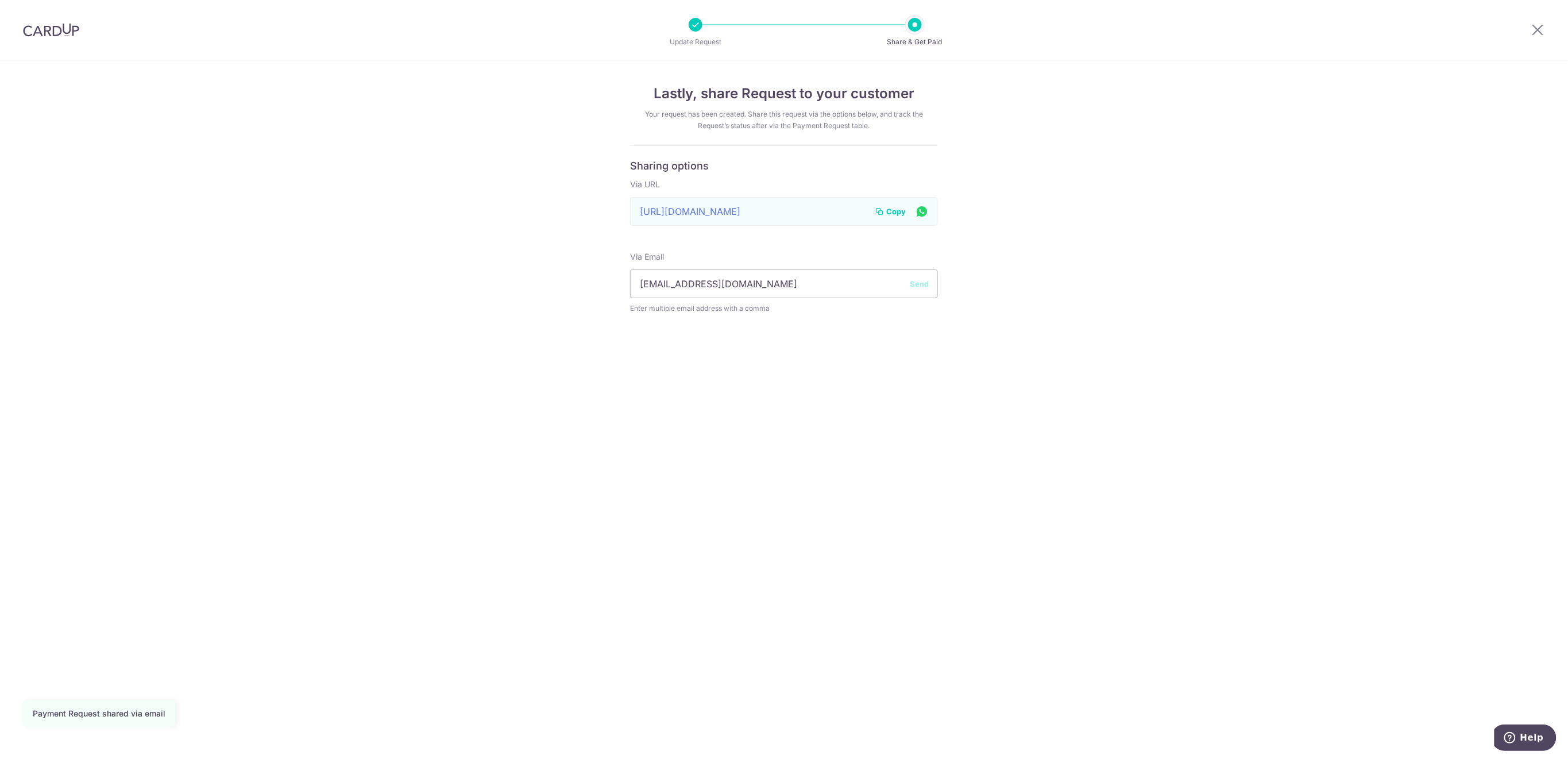
click at [898, 209] on span "Copy" at bounding box center [896, 211] width 19 height 11
click at [1538, 28] on icon at bounding box center [1538, 30] width 14 height 15
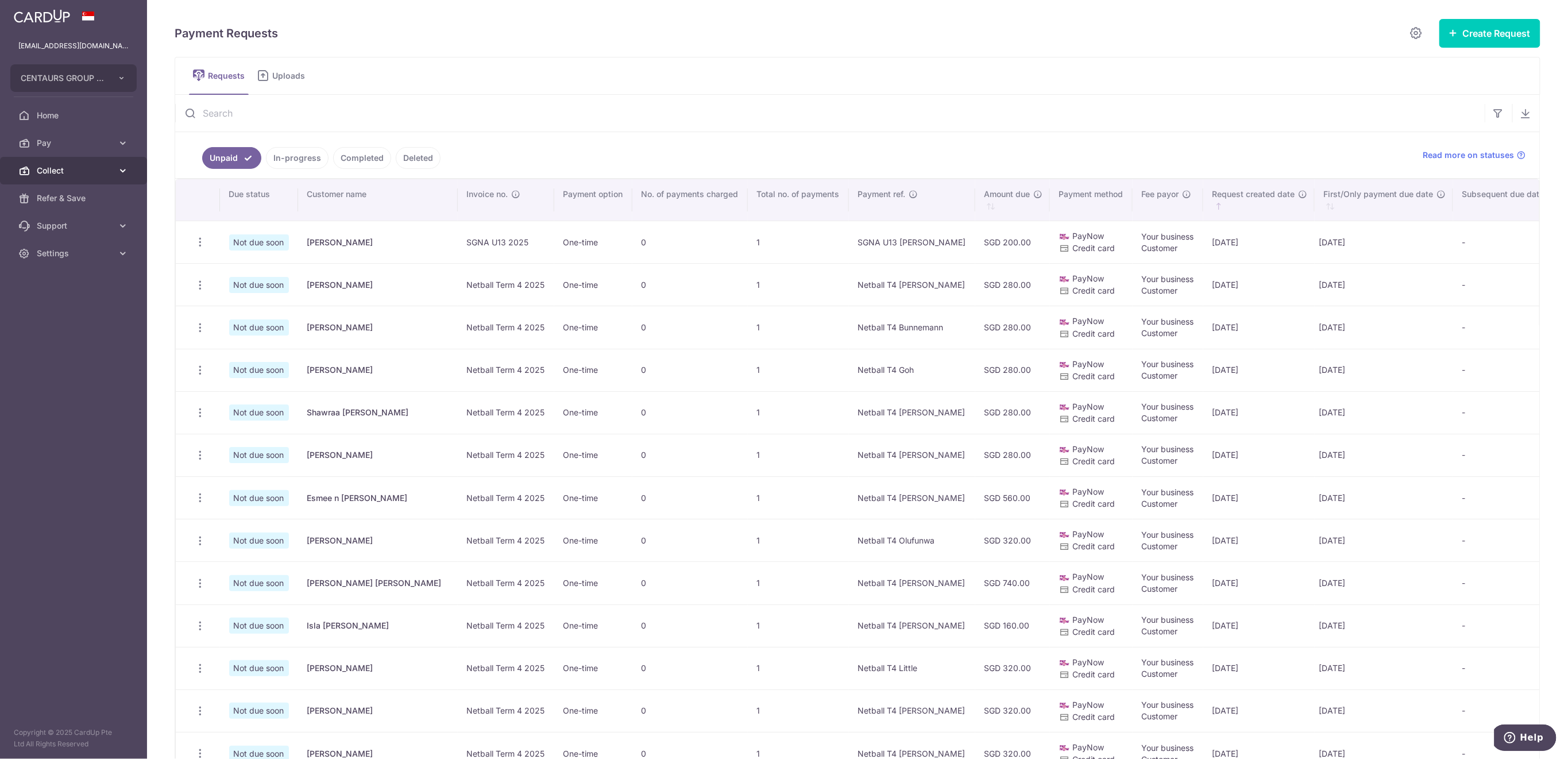
click at [56, 174] on span "Collect" at bounding box center [75, 171] width 76 height 11
click at [61, 201] on span "Dashboard" at bounding box center [75, 198] width 76 height 11
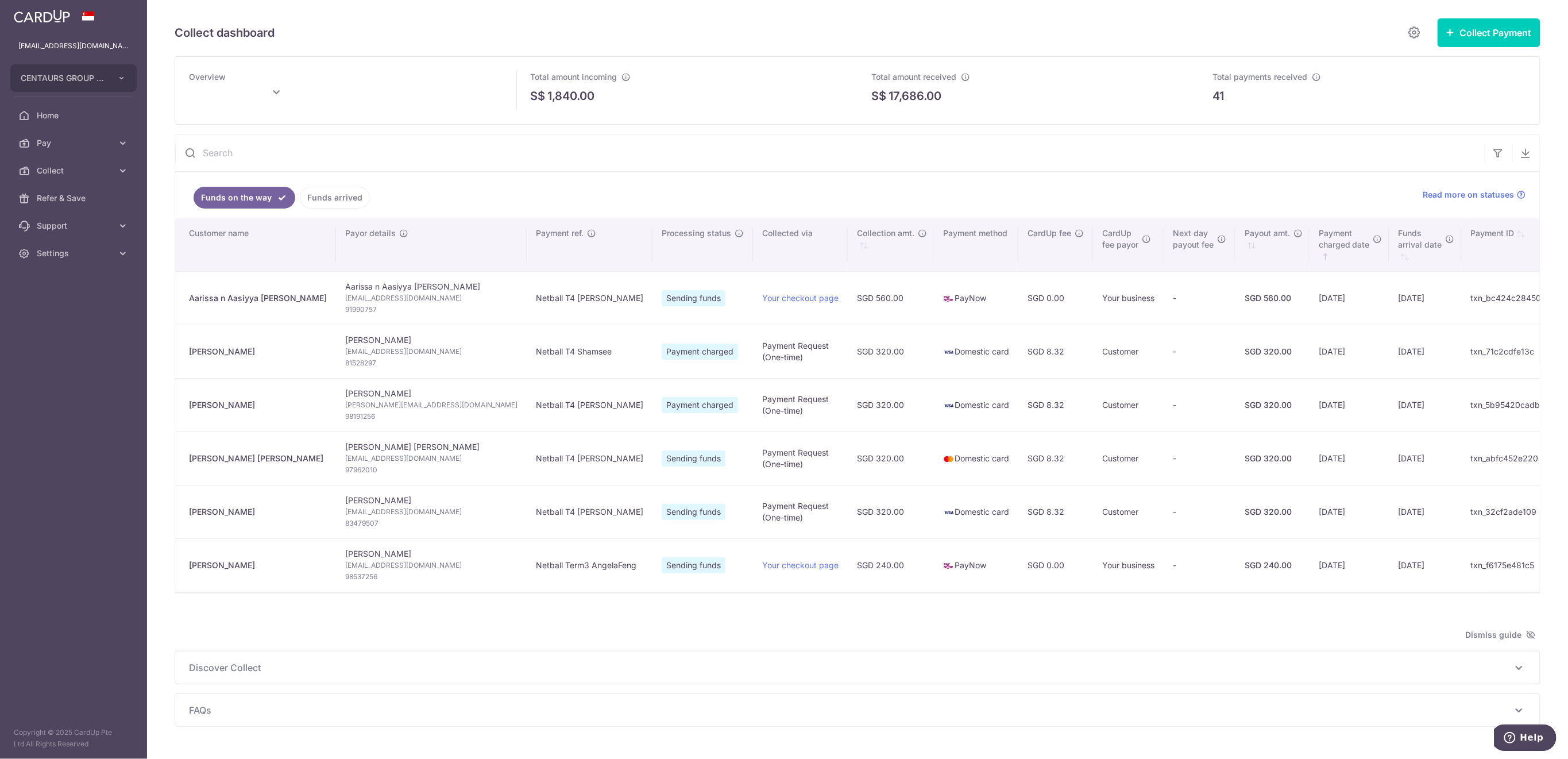
type input "October 2025"
click at [341, 198] on link "Funds arrived" at bounding box center [334, 197] width 70 height 22
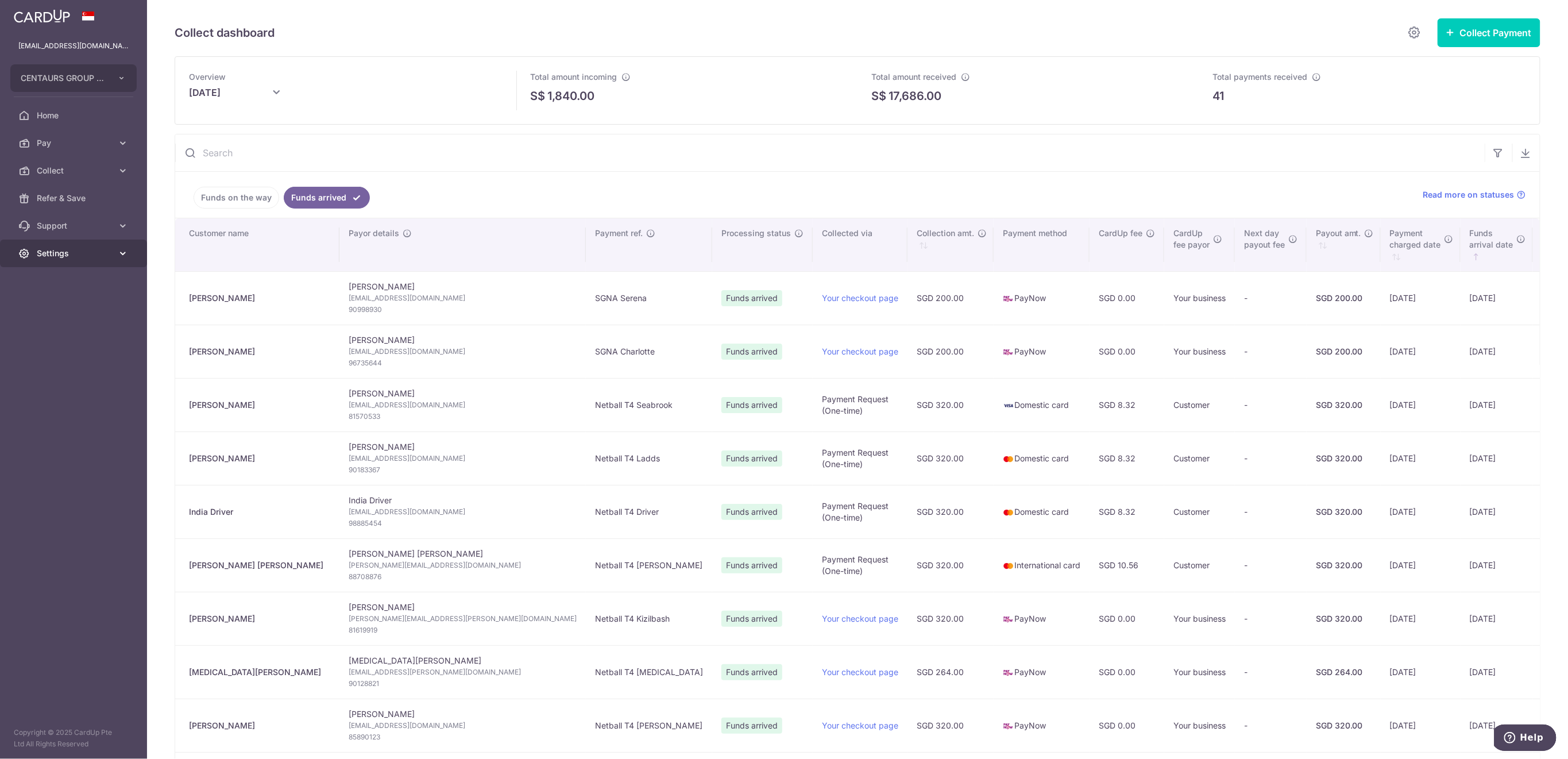
click at [79, 254] on span "Settings" at bounding box center [75, 254] width 76 height 11
click at [72, 309] on span "Logout" at bounding box center [75, 309] width 76 height 11
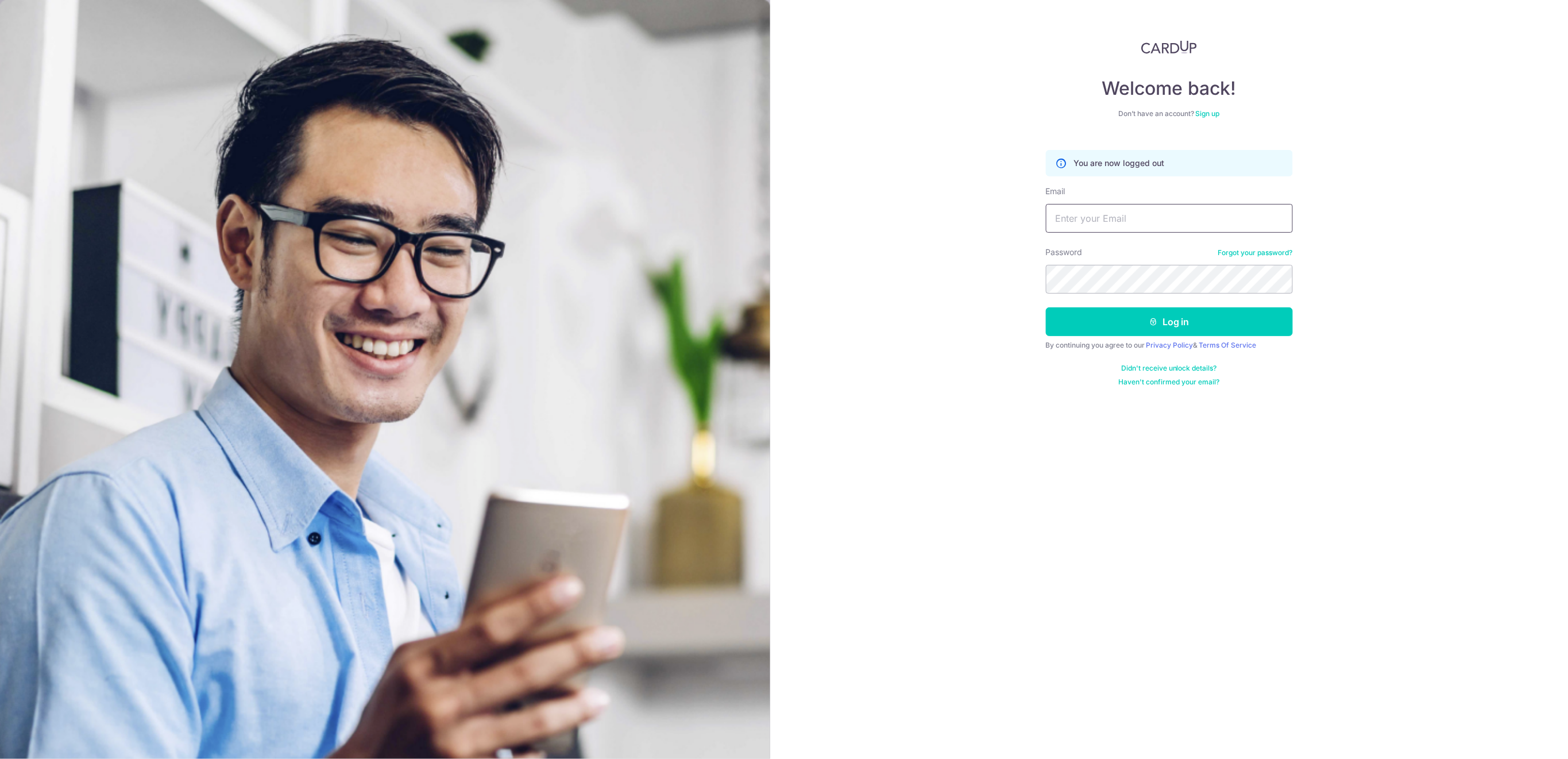
click at [1064, 220] on input "Email" at bounding box center [1169, 218] width 247 height 28
type input "[EMAIL_ADDRESS][DOMAIN_NAME]"
click at [1187, 318] on button "Log in" at bounding box center [1169, 321] width 247 height 28
